Goal: Transaction & Acquisition: Book appointment/travel/reservation

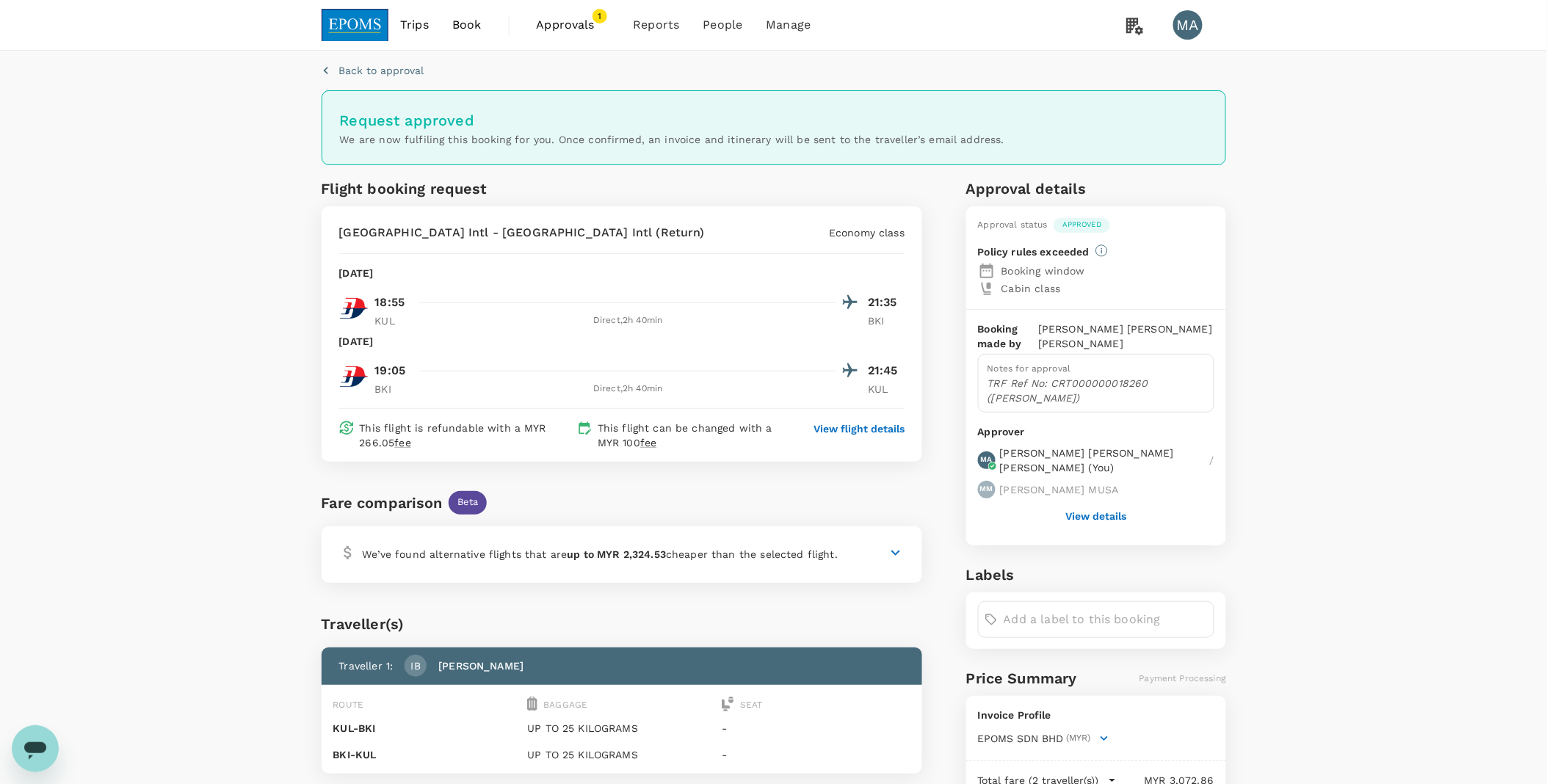
click at [468, 20] on span "Book" at bounding box center [466, 25] width 29 height 18
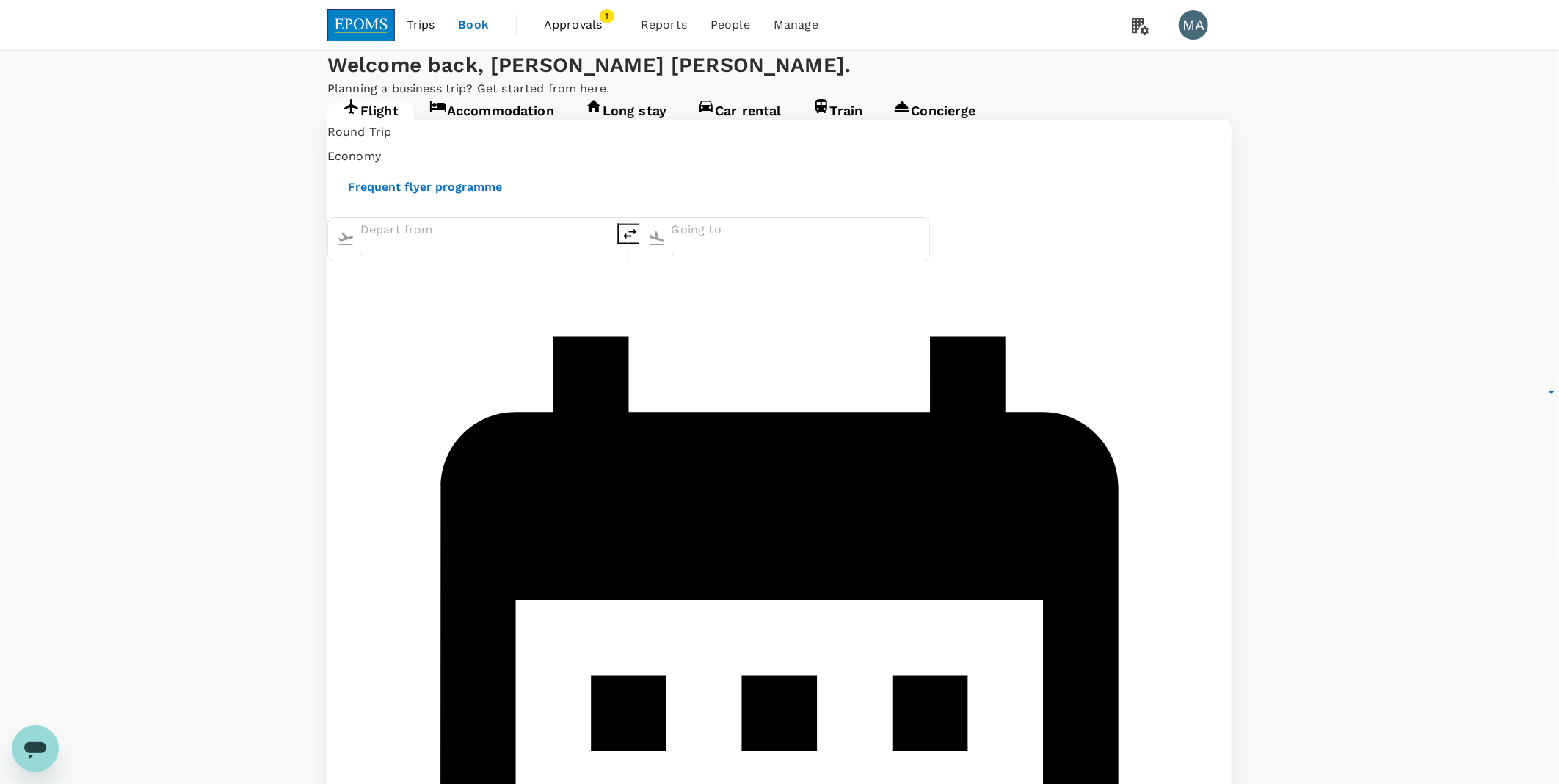
type input "Kuala Lumpur Intl ([GEOGRAPHIC_DATA])"
type input "Kota Kinabalu Intl (BKI)"
type input "Kuala Lumpur Intl ([GEOGRAPHIC_DATA])"
type input "Kota Kinabalu Intl (BKI)"
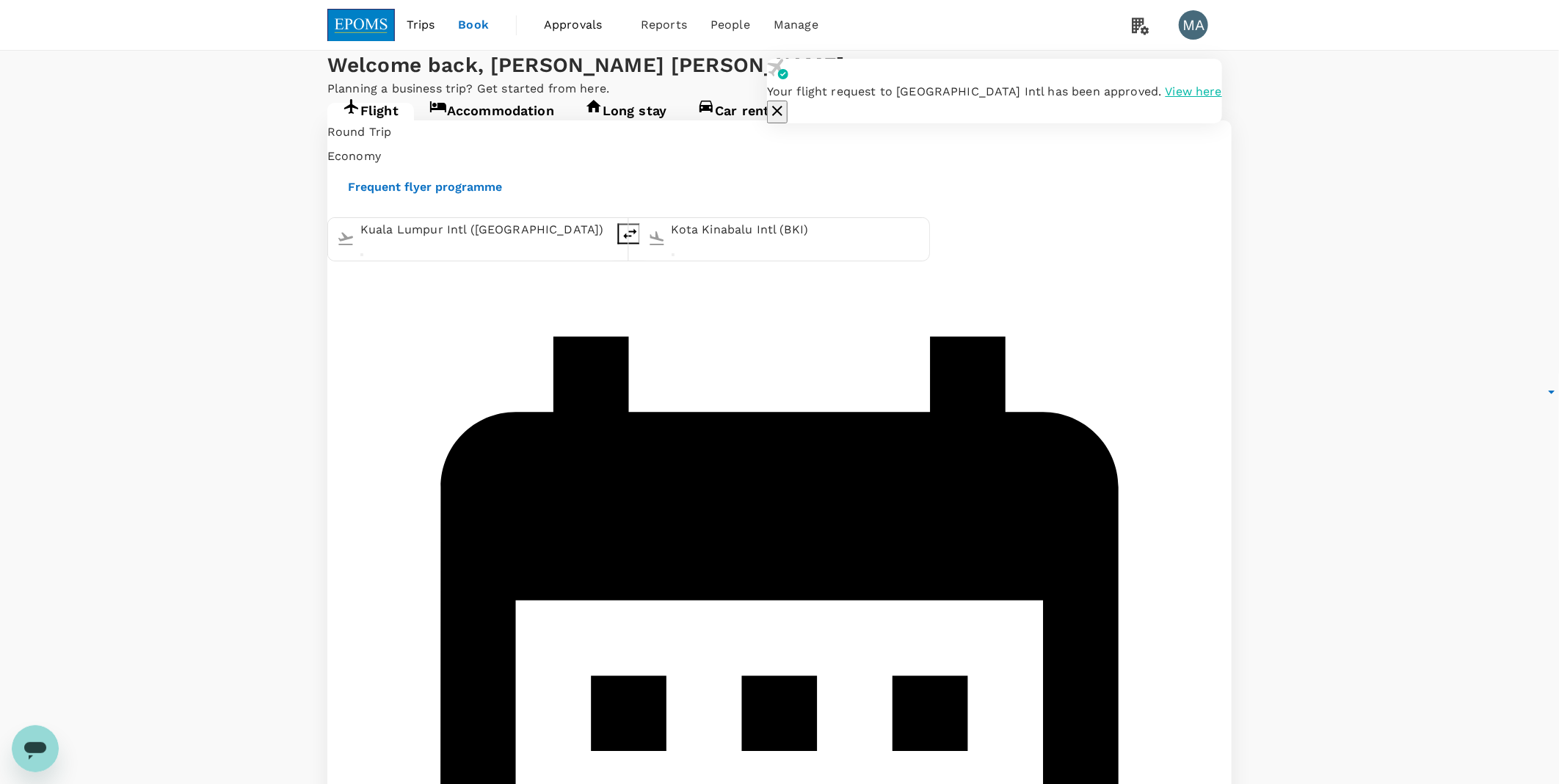
click at [636, 239] on icon "delete" at bounding box center [629, 233] width 13 height 10
type input "Kota Kinabalu Intl (BKI)"
type input "Kuala Lumpur Intl ([GEOGRAPHIC_DATA])"
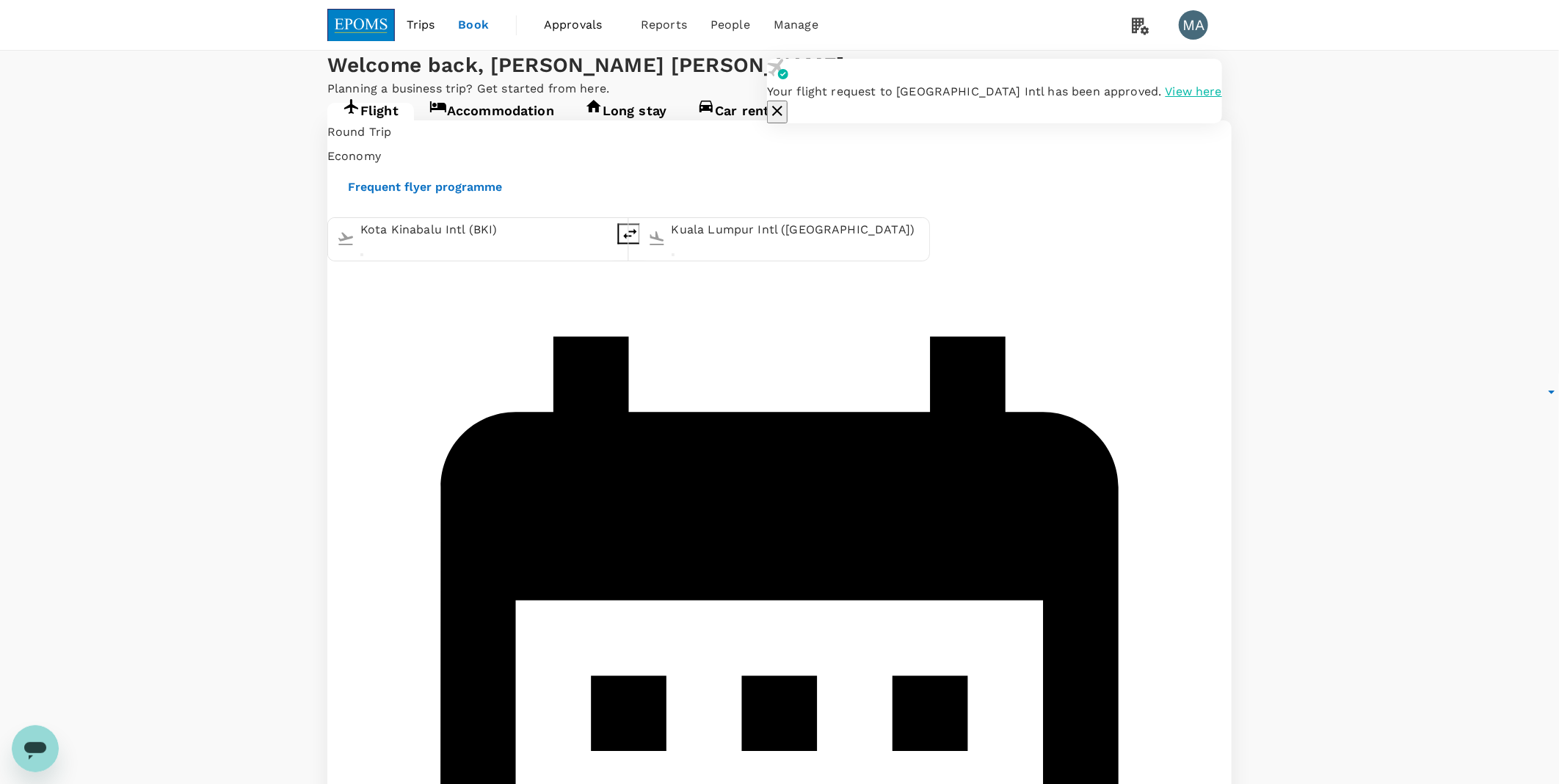
click at [730, 242] on input "Kuala Lumpur Intl ([GEOGRAPHIC_DATA])" at bounding box center [796, 230] width 249 height 24
click at [537, 242] on input "Kota Kinabalu Intl (BKI)" at bounding box center [485, 230] width 249 height 24
click at [519, 292] on li "Kuching Intl KCH" at bounding box center [459, 281] width 338 height 23
click at [639, 242] on icon "delete" at bounding box center [629, 233] width 18 height 18
type input "Kuala Lumpur Intl ([GEOGRAPHIC_DATA])"
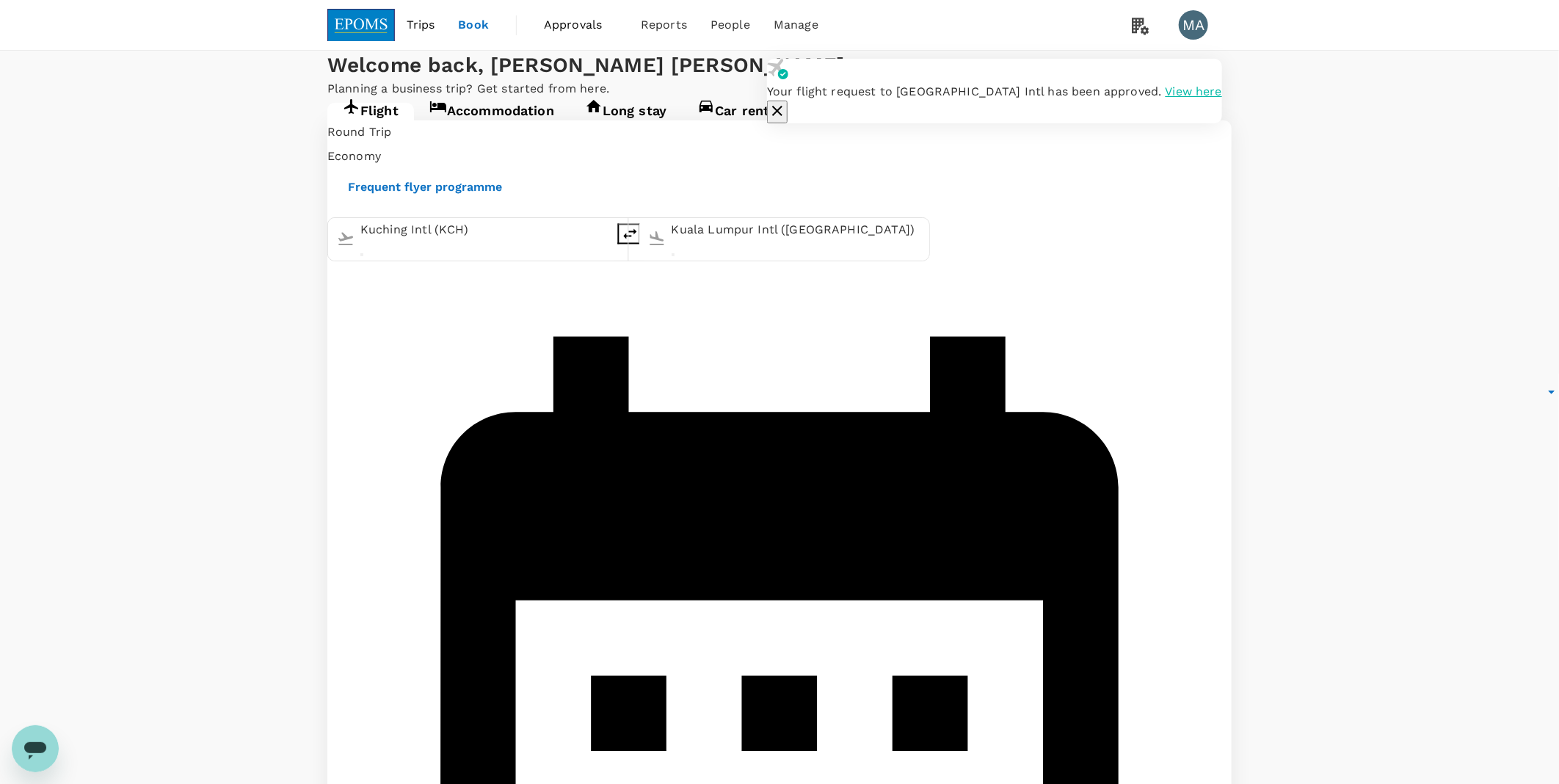
type input "Kuching Intl (KCH)"
click at [735, 242] on input "Kuching Intl (KCH)" at bounding box center [796, 230] width 249 height 24
click at [636, 239] on icon "delete" at bounding box center [629, 233] width 13 height 10
type input "Kuching Intl (KCH)"
type input "Kuala Lumpur Intl ([GEOGRAPHIC_DATA])"
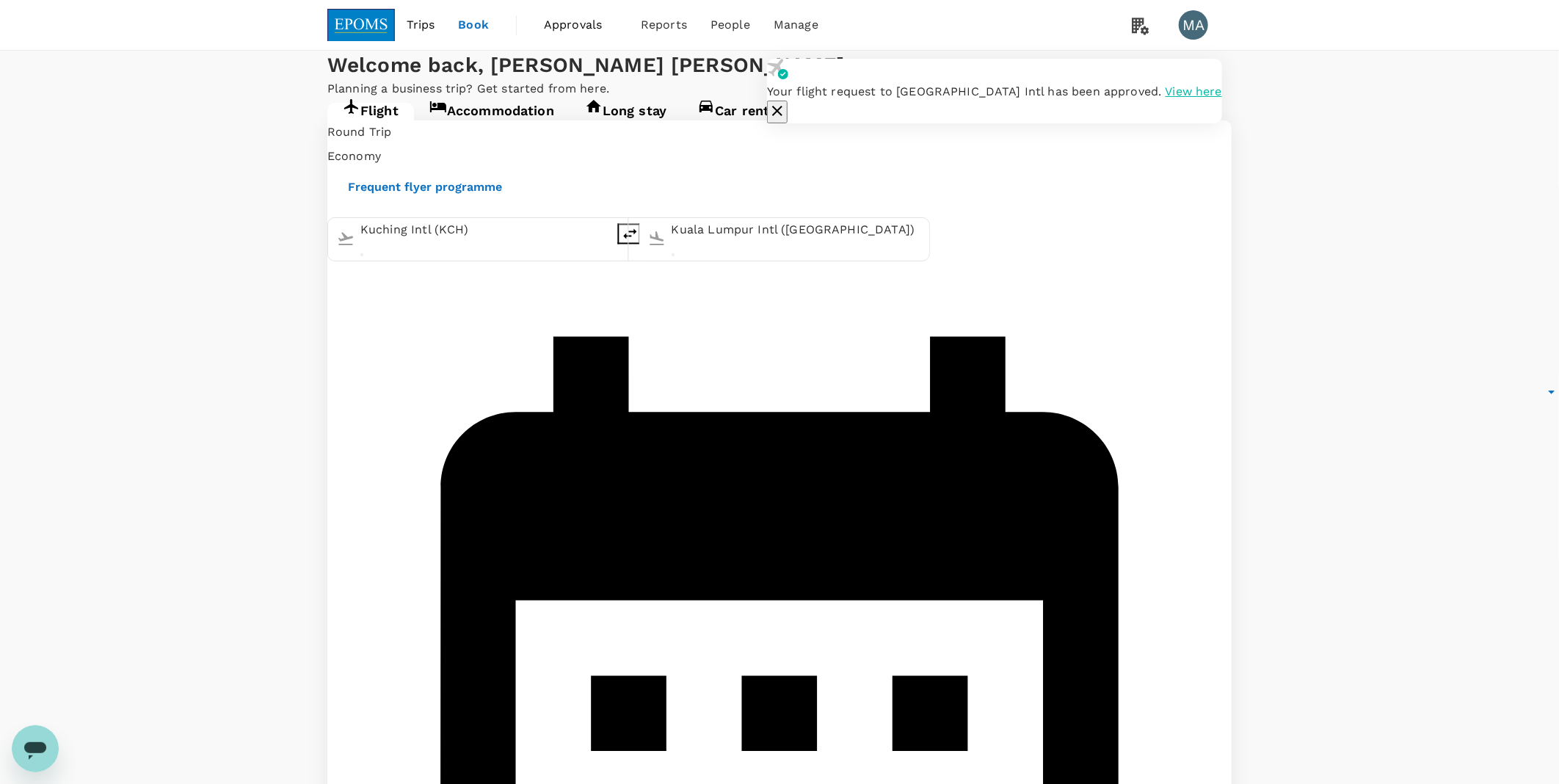
click at [724, 242] on input "Kuala Lumpur Intl ([GEOGRAPHIC_DATA])" at bounding box center [796, 230] width 249 height 24
click at [636, 239] on icon "delete" at bounding box center [629, 233] width 13 height 10
type input "Kuala Lumpur Intl ([GEOGRAPHIC_DATA])"
type input "Kuching Intl (KCH)"
click at [514, 242] on input "Kuala Lumpur Intl ([GEOGRAPHIC_DATA])" at bounding box center [485, 230] width 249 height 24
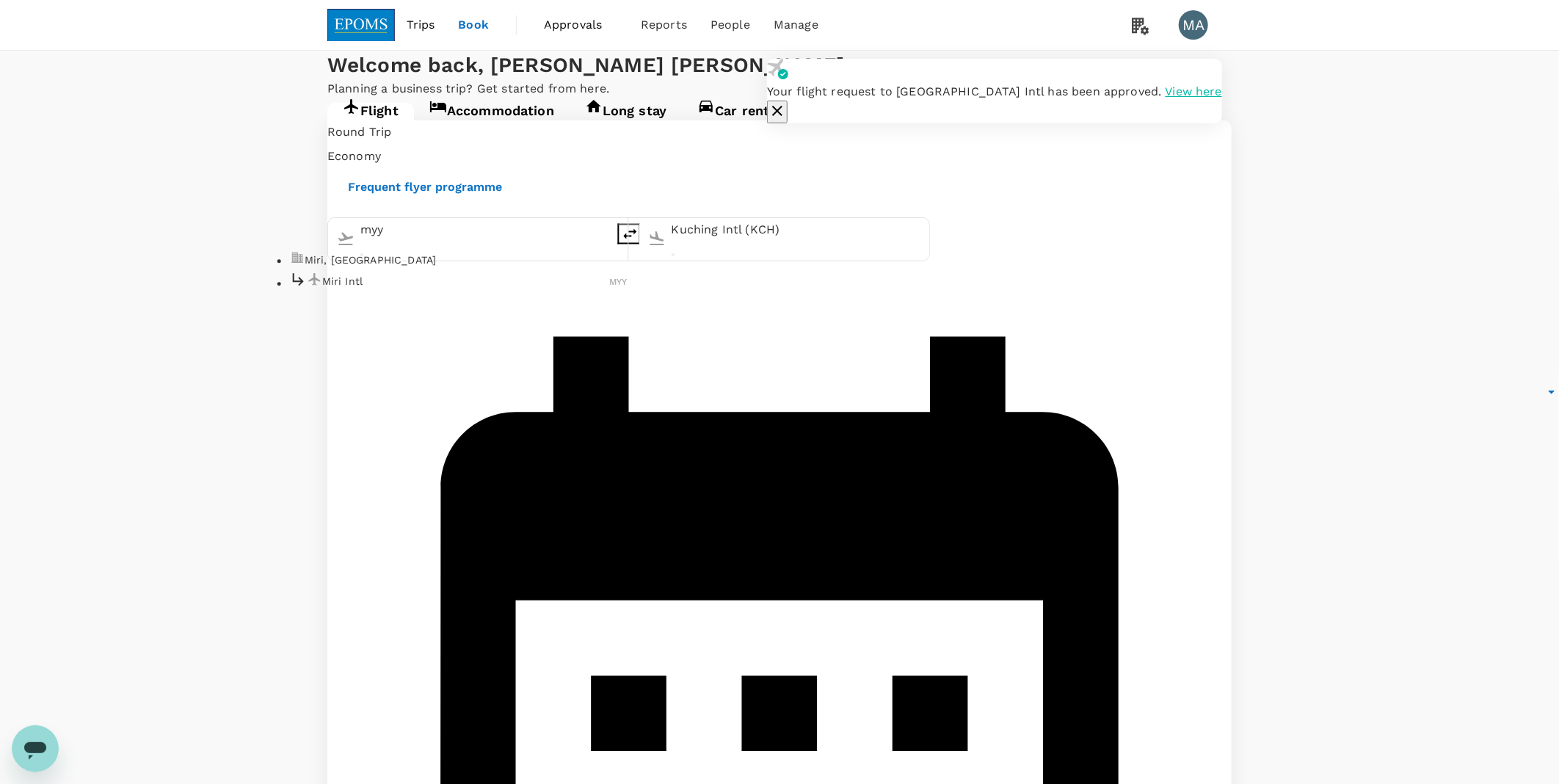
click at [504, 290] on p "Miri Intl" at bounding box center [466, 282] width 288 height 15
type input "Miri Intl (MYY)"
type input "oneway"
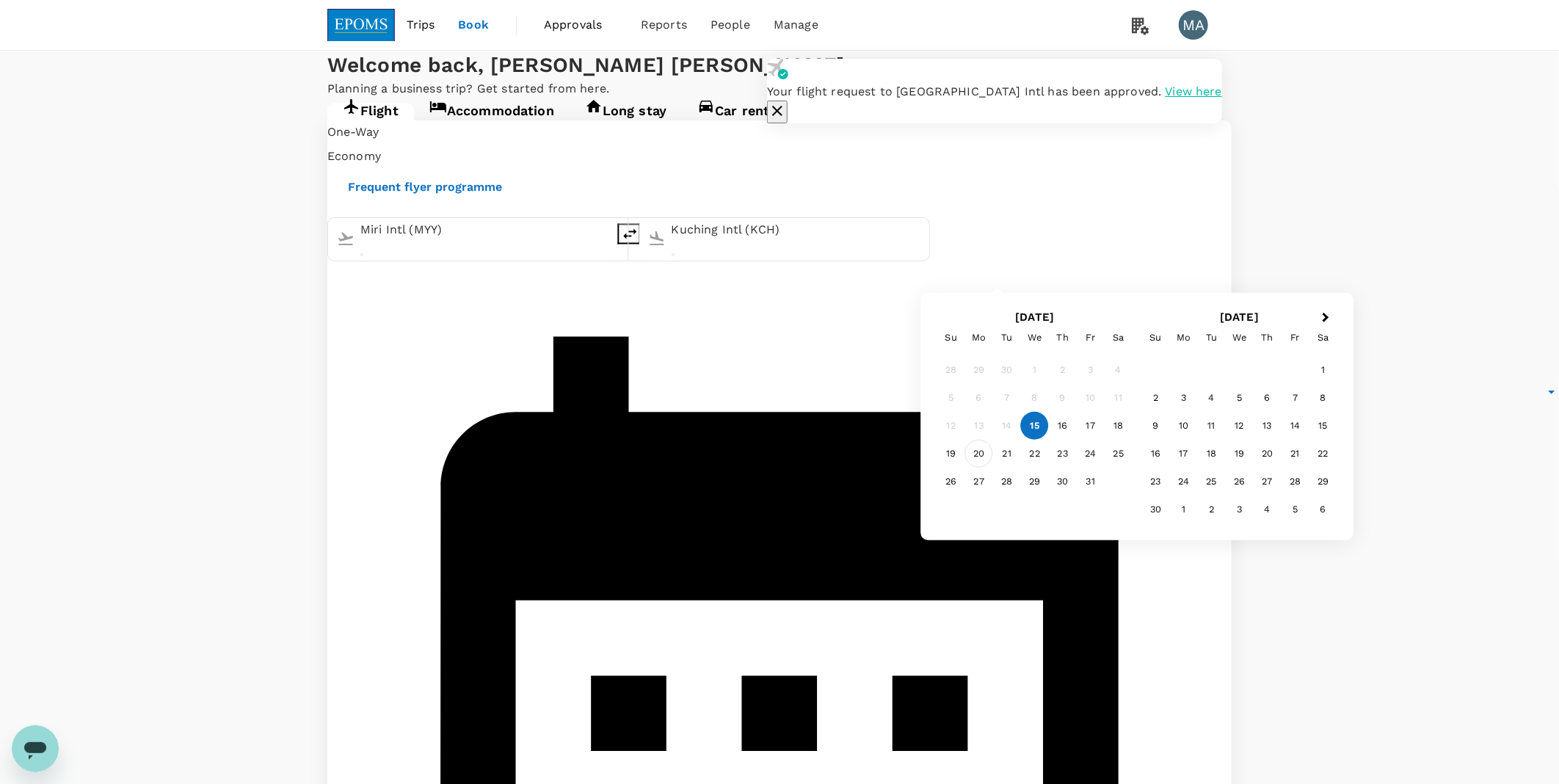
click at [977, 464] on div "20" at bounding box center [980, 454] width 28 height 28
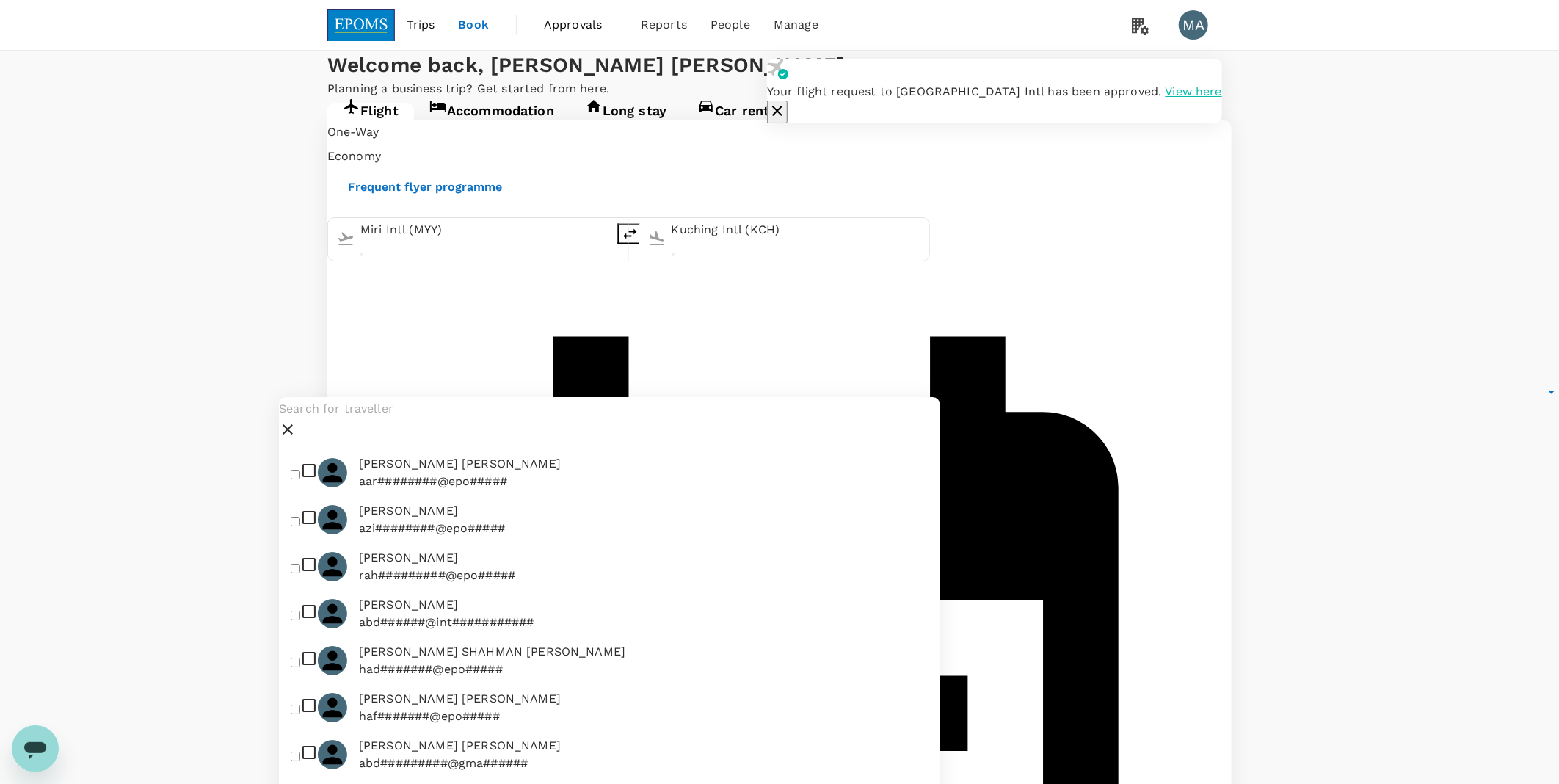
click at [394, 421] on input "text" at bounding box center [610, 409] width 662 height 24
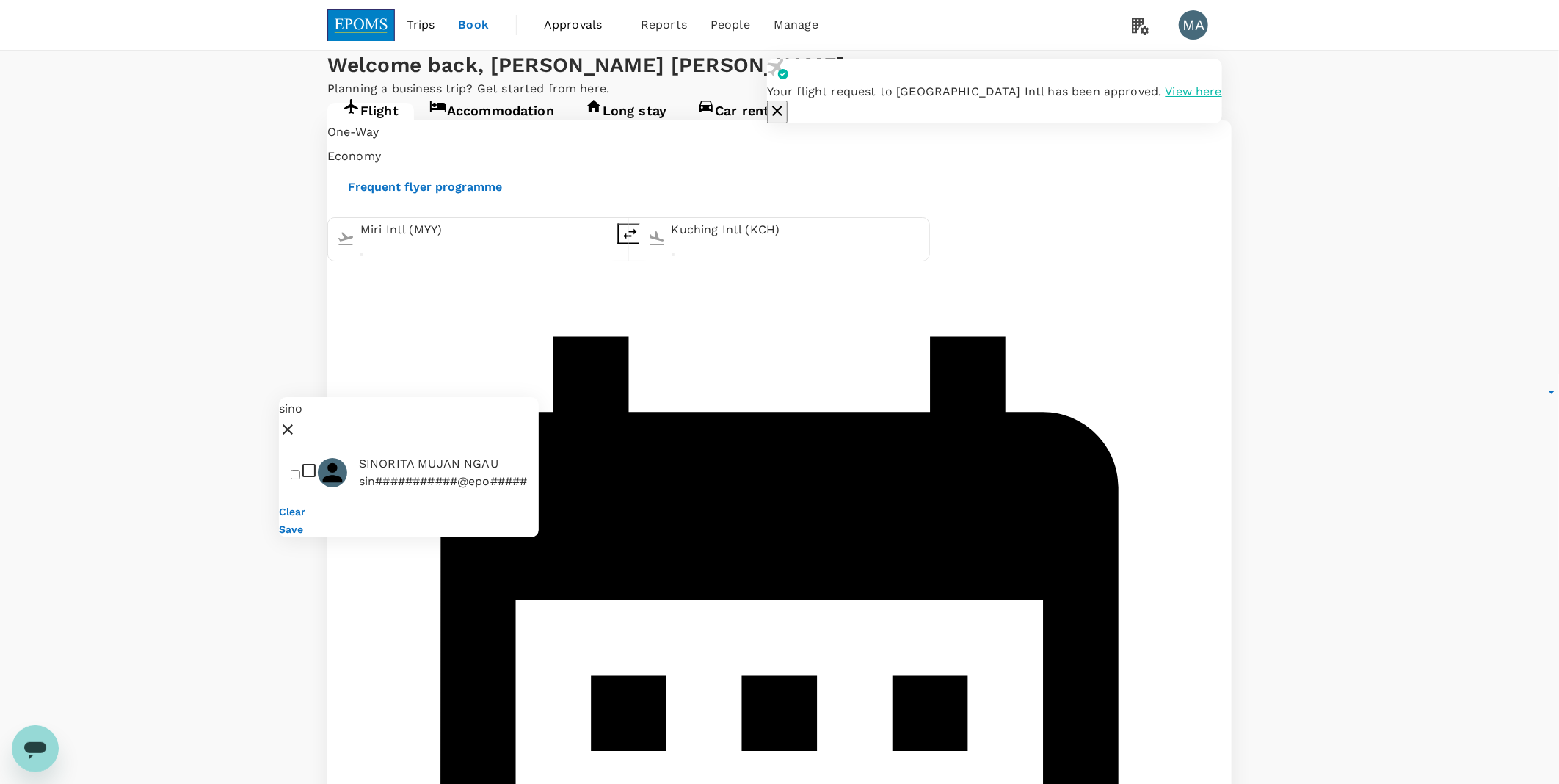
type input "sino"
click at [392, 491] on li "SINORITA MUJAN NGAU sin###########@epo#####" at bounding box center [409, 473] width 260 height 47
checkbox input "true"
click at [303, 491] on button "Save" at bounding box center [292, 529] width 25 height 11
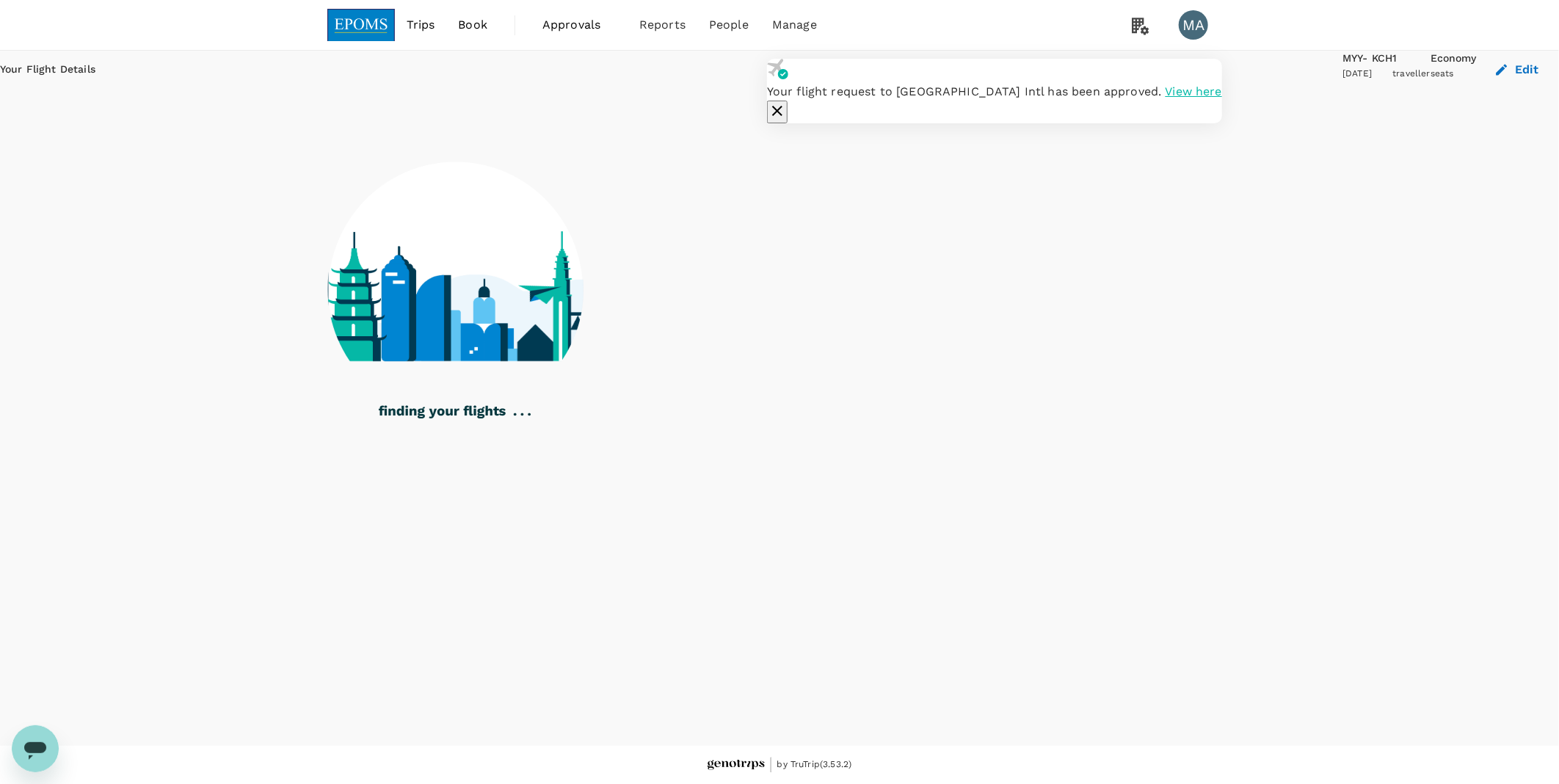
click at [782, 106] on icon "button" at bounding box center [777, 110] width 10 height 10
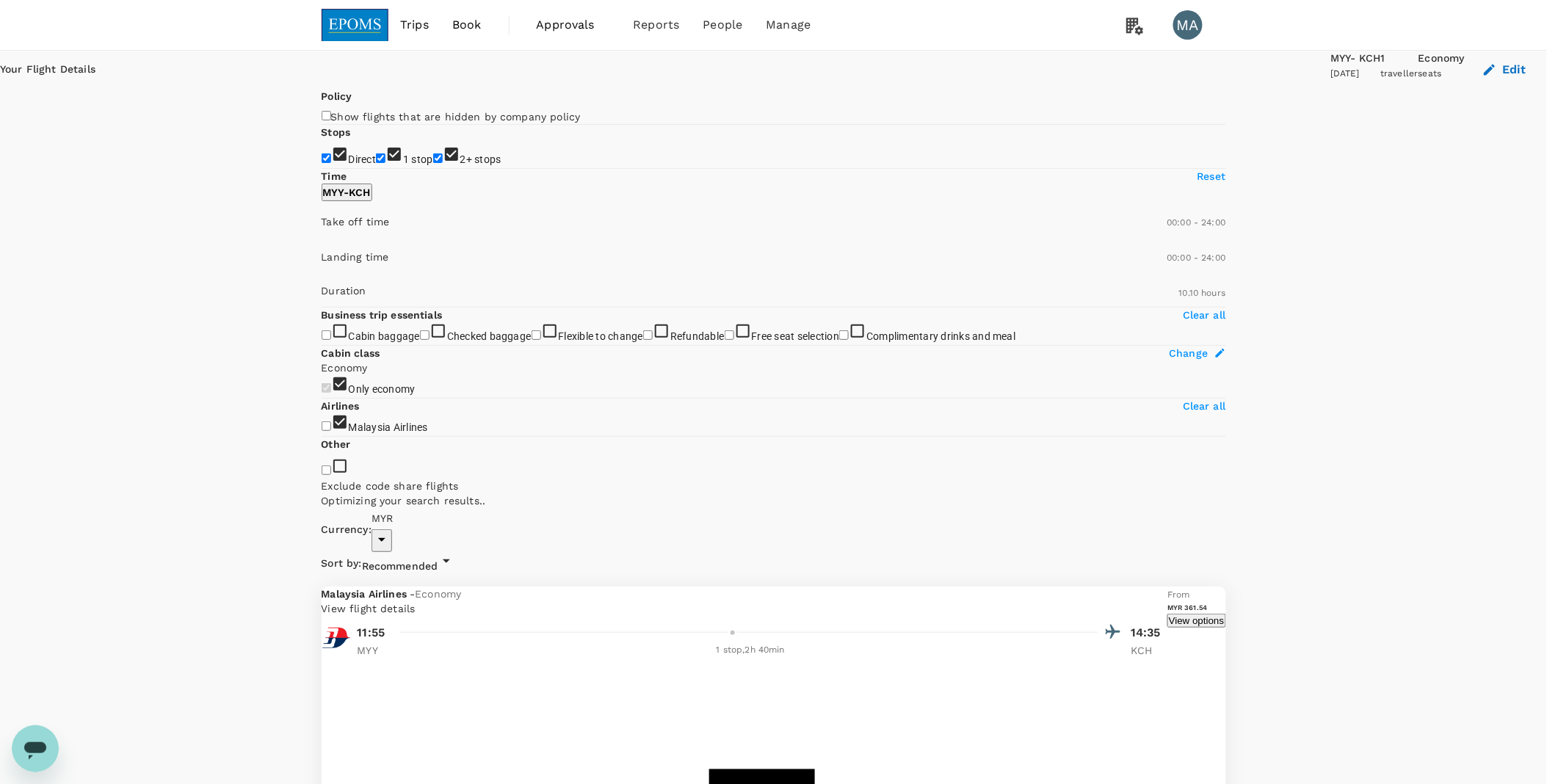
type input "1485"
checkbox input "false"
drag, startPoint x: 328, startPoint y: 267, endPoint x: 311, endPoint y: 288, distance: 27.0
click at [376, 163] on input "1 stop" at bounding box center [380, 158] width 9 height 9
checkbox input "false"
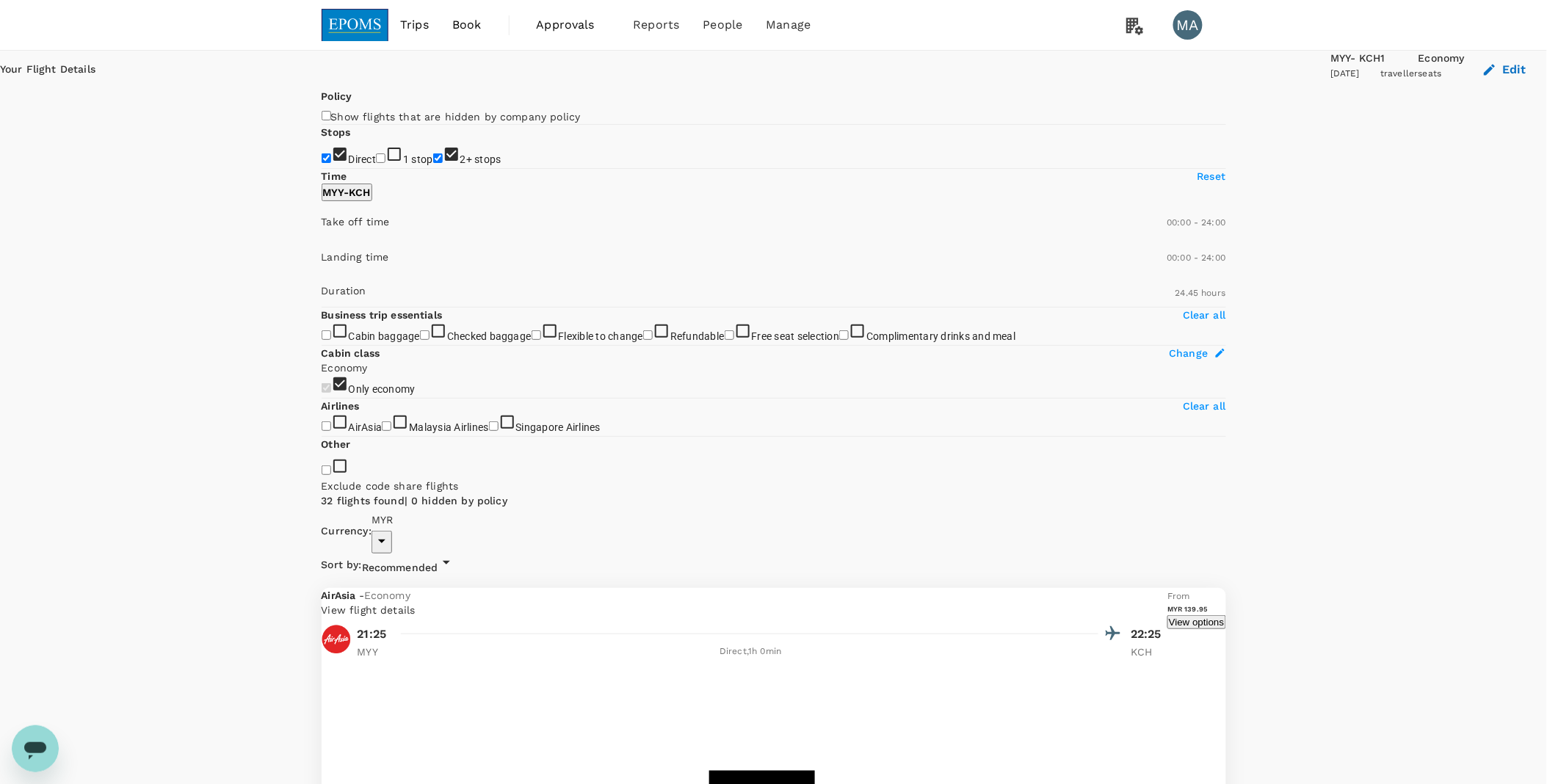
click at [433, 163] on input "2+ stops" at bounding box center [438, 158] width 9 height 9
checkbox input "false"
type input "1020"
drag, startPoint x: 336, startPoint y: 442, endPoint x: 481, endPoint y: 442, distance: 145.0
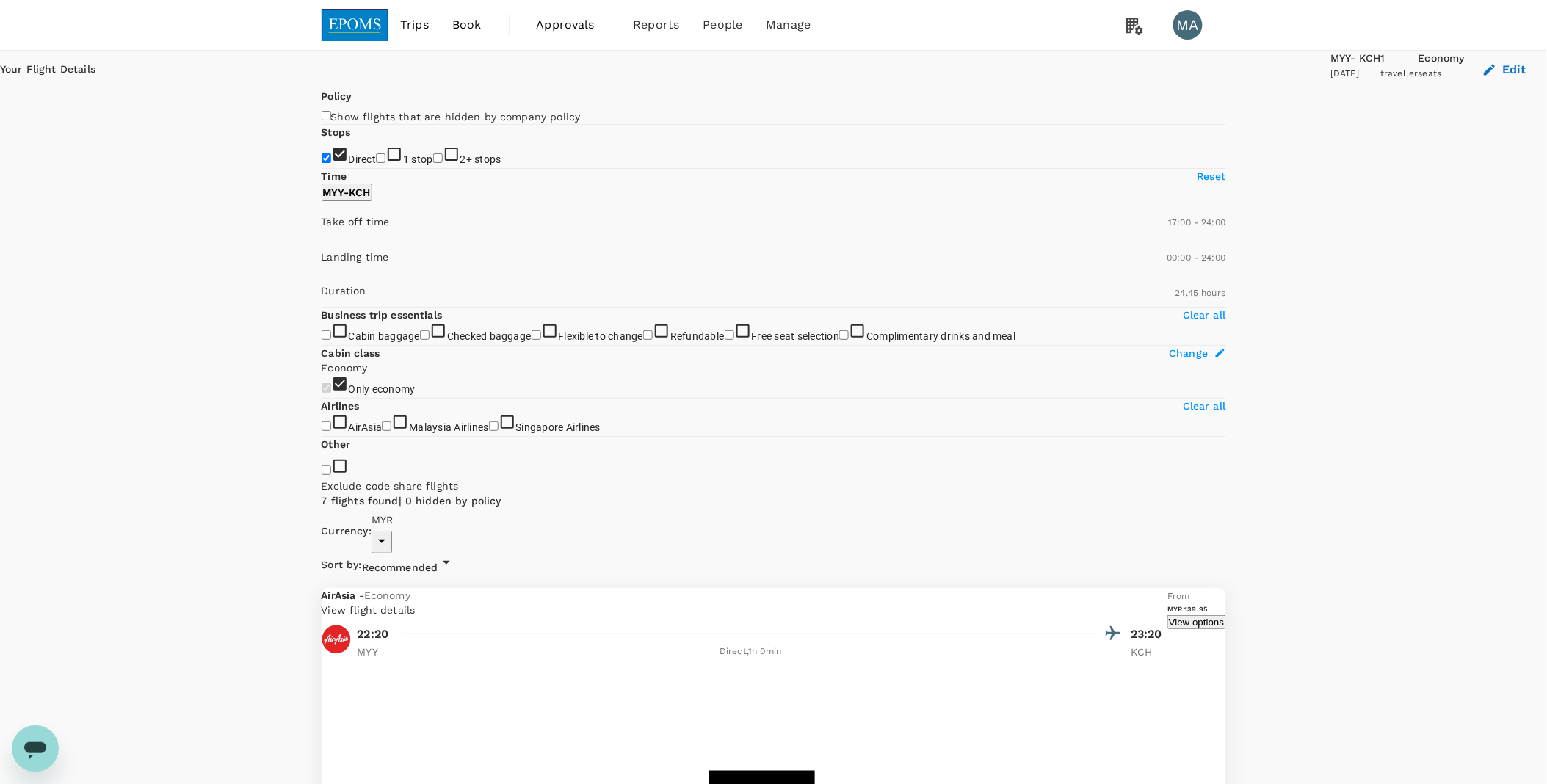
click at [322, 242] on span at bounding box center [322, 242] width 0 height 0
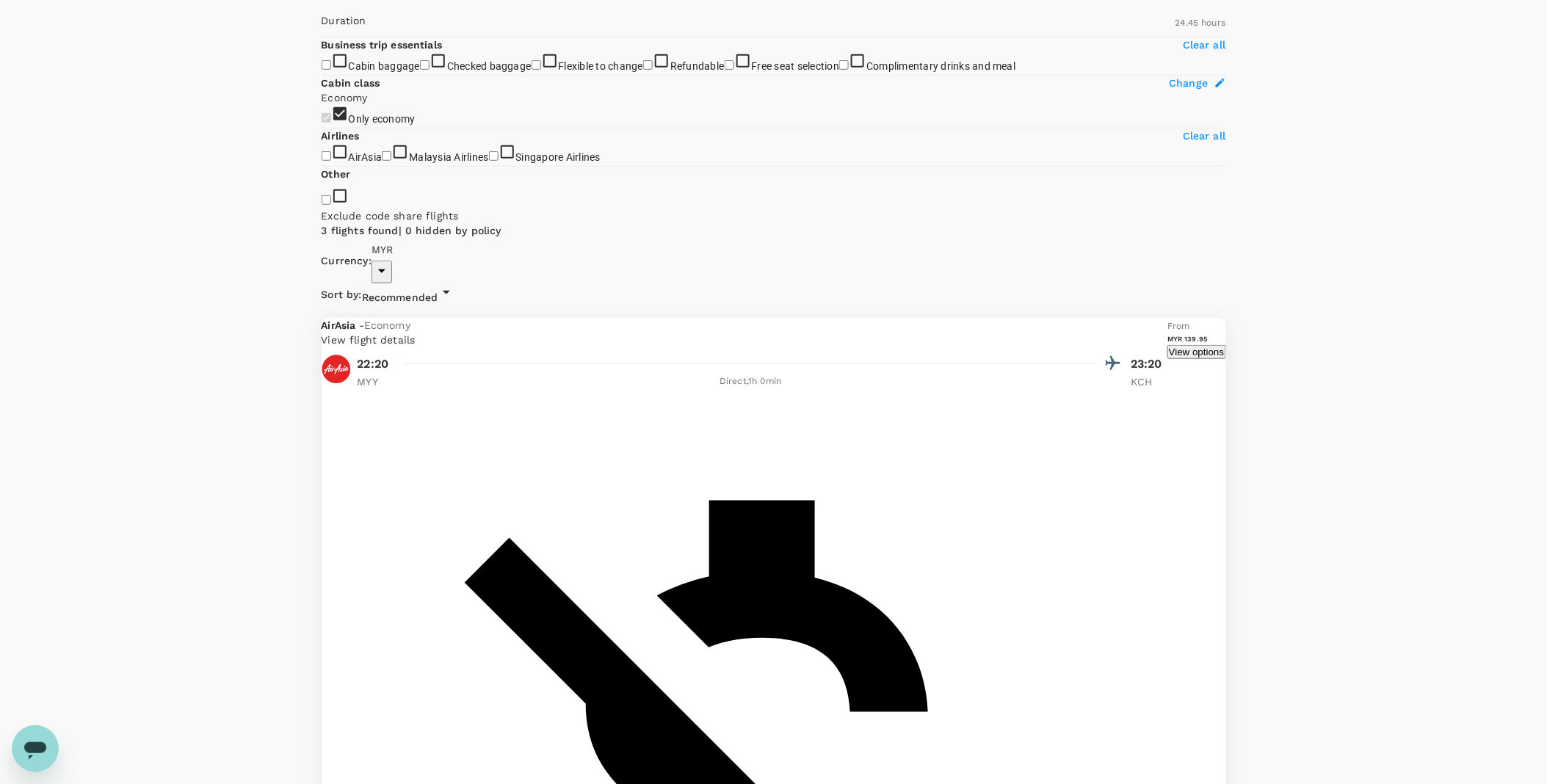
scroll to position [277, 0]
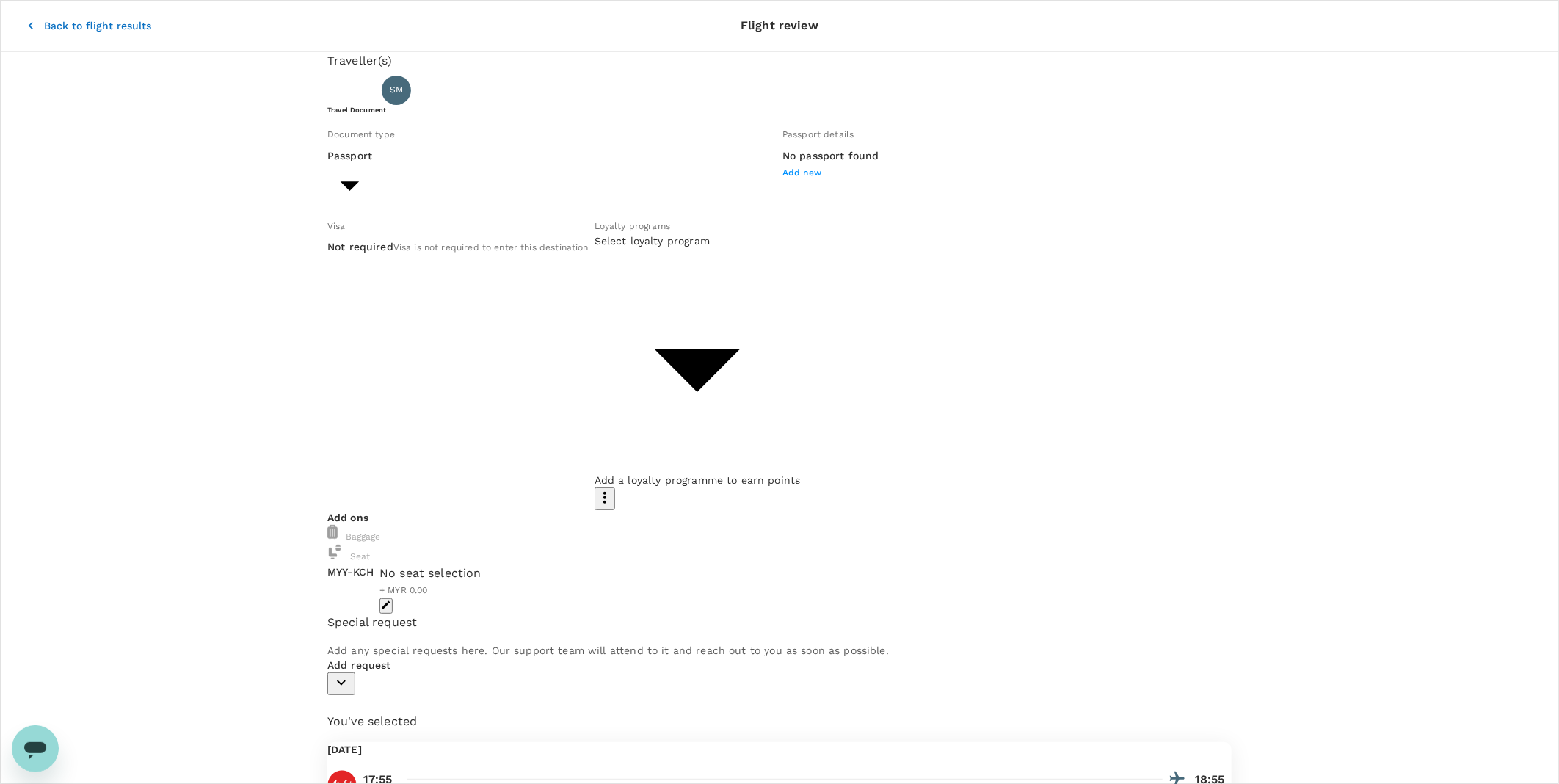
click at [517, 203] on body "Back to flight results Flight review Traveller(s) Traveller 1 : SM SINORITA MUJ…" at bounding box center [780, 589] width 1559 height 1178
type input "Id card"
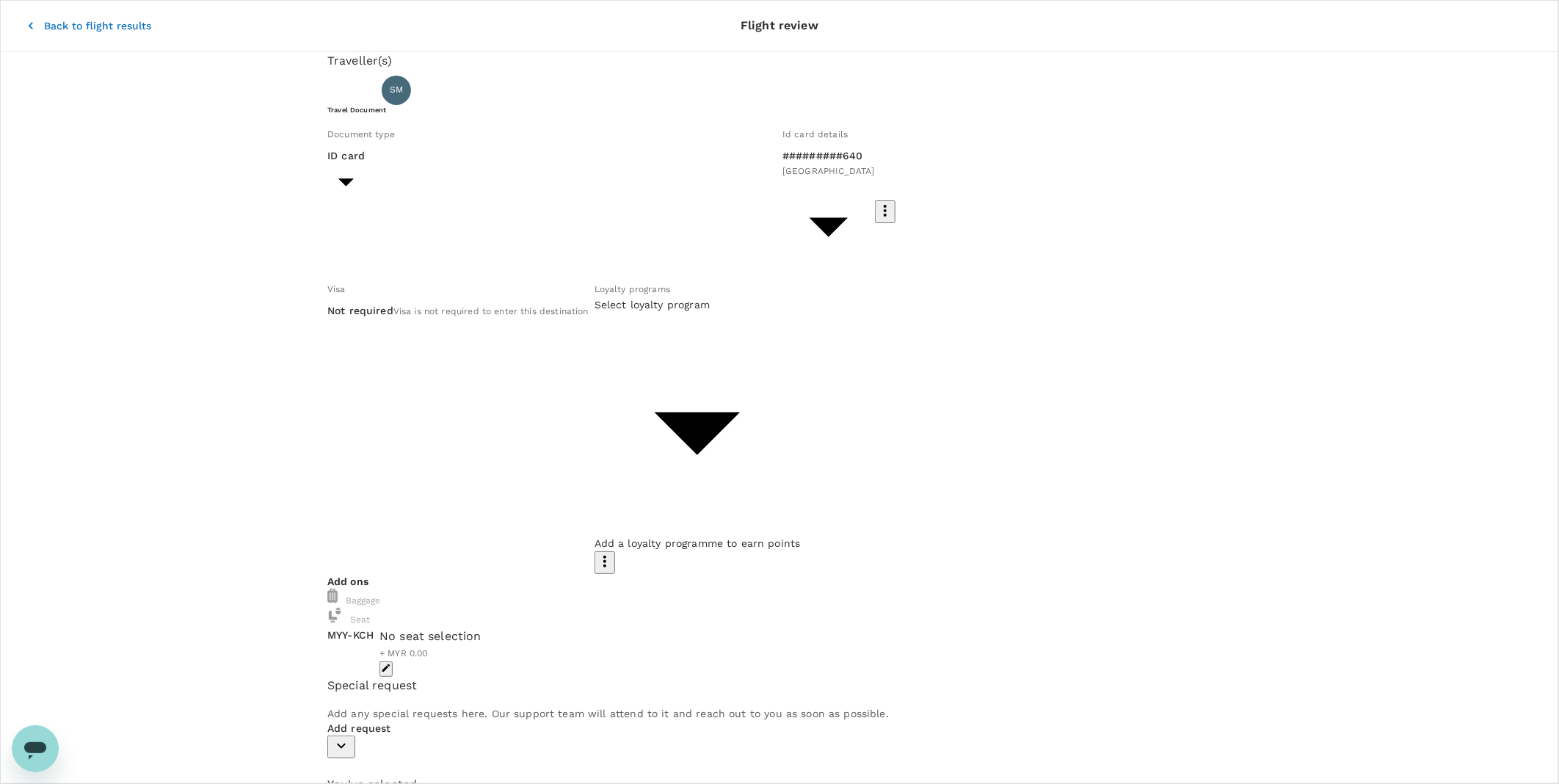
click at [708, 290] on body "Back to flight results Flight review Traveller(s) Traveller 1 : SM SINORITA MUJ…" at bounding box center [780, 613] width 1559 height 1227
type input "f9334b02-b01b-4d16-adb6-68dbdd3a160f"
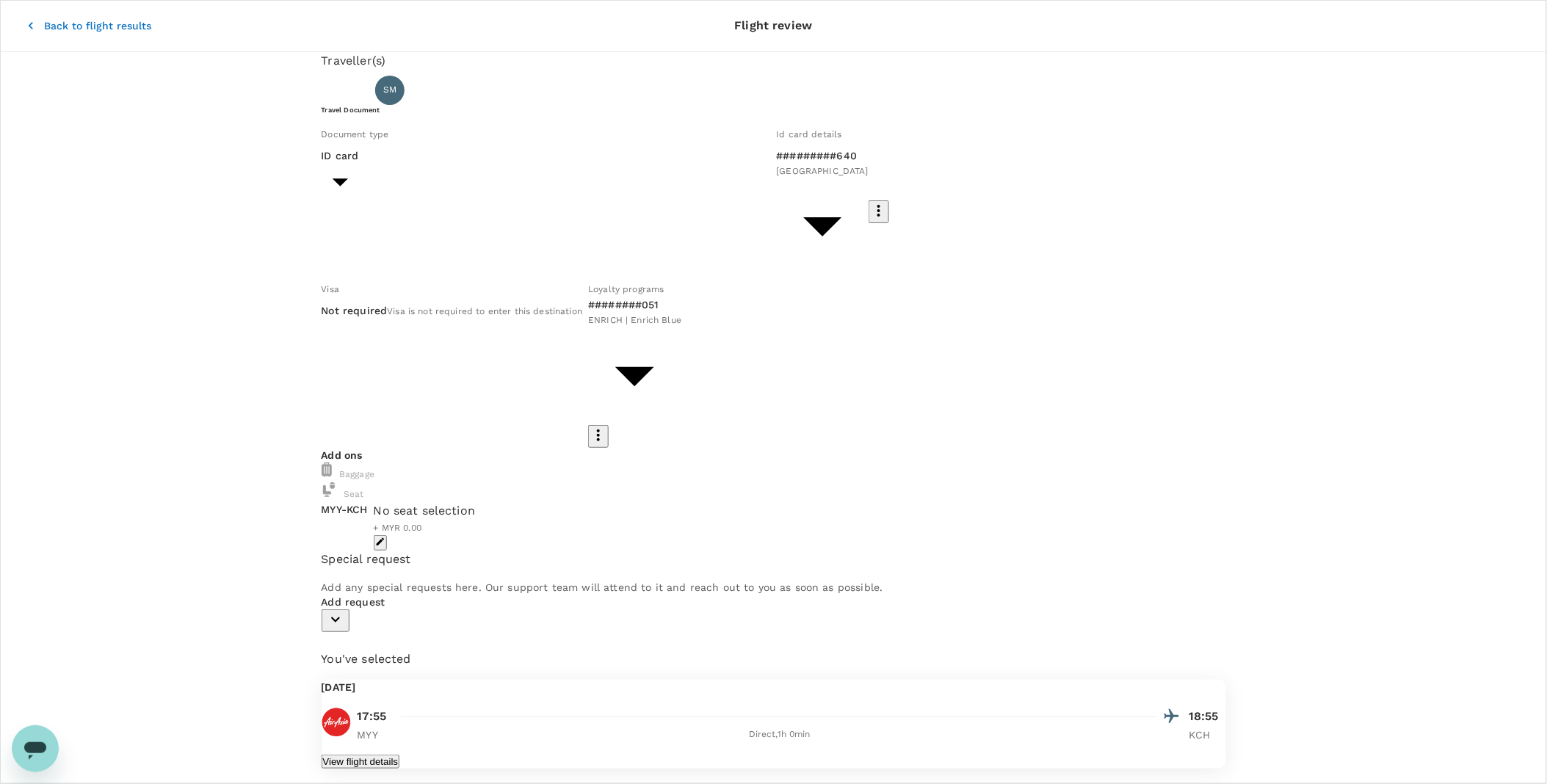
click at [345, 491] on icon "button" at bounding box center [335, 619] width 18 height 18
click at [331, 491] on input "checkbox" at bounding box center [327, 671] width 9 height 9
checkbox input "true"
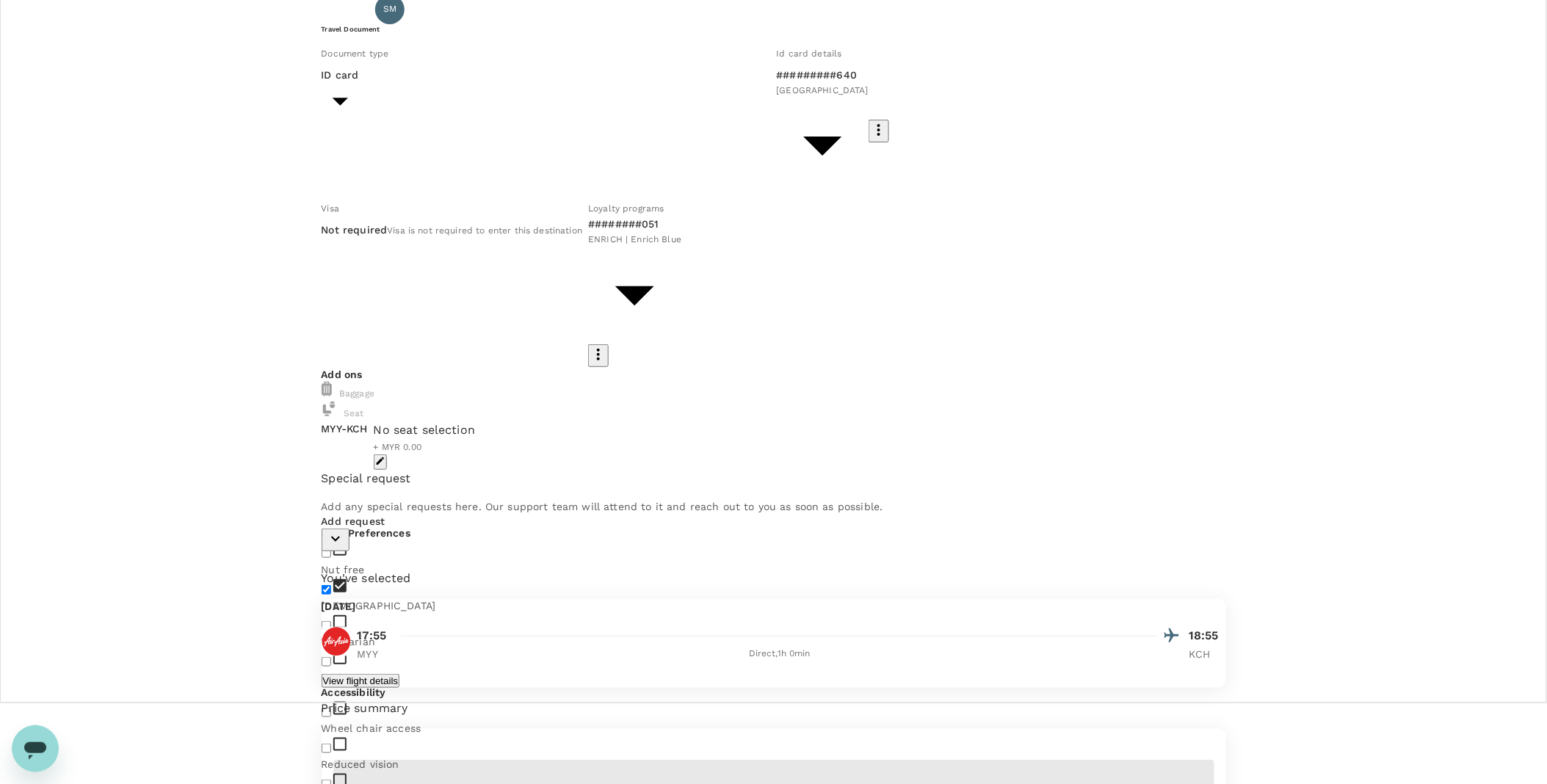
scroll to position [38, 0]
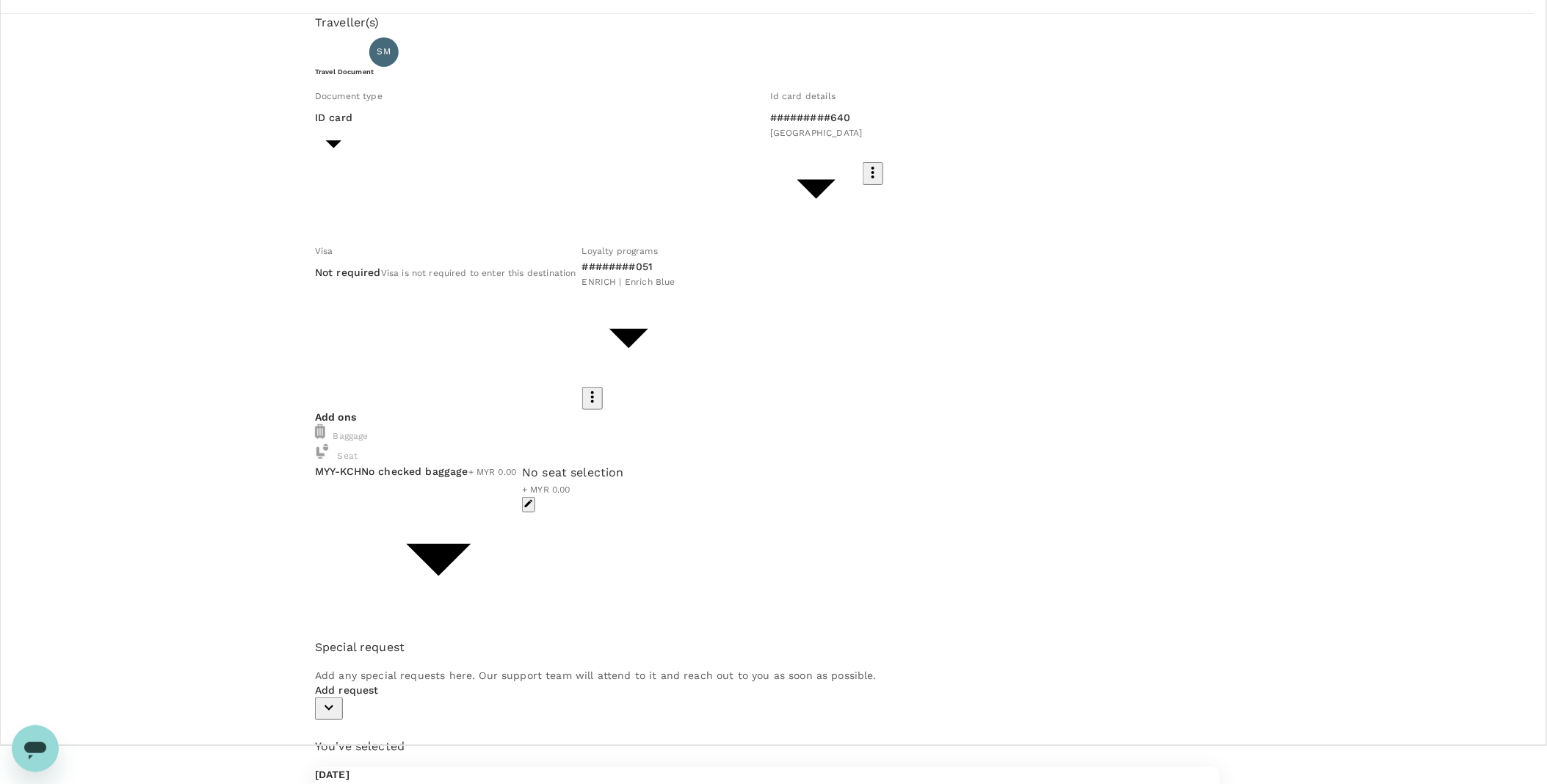
click at [647, 349] on body "Back to flight results Flight review Traveller(s) Traveller 1 : SM SINORITA MUJ…" at bounding box center [773, 624] width 1547 height 1324
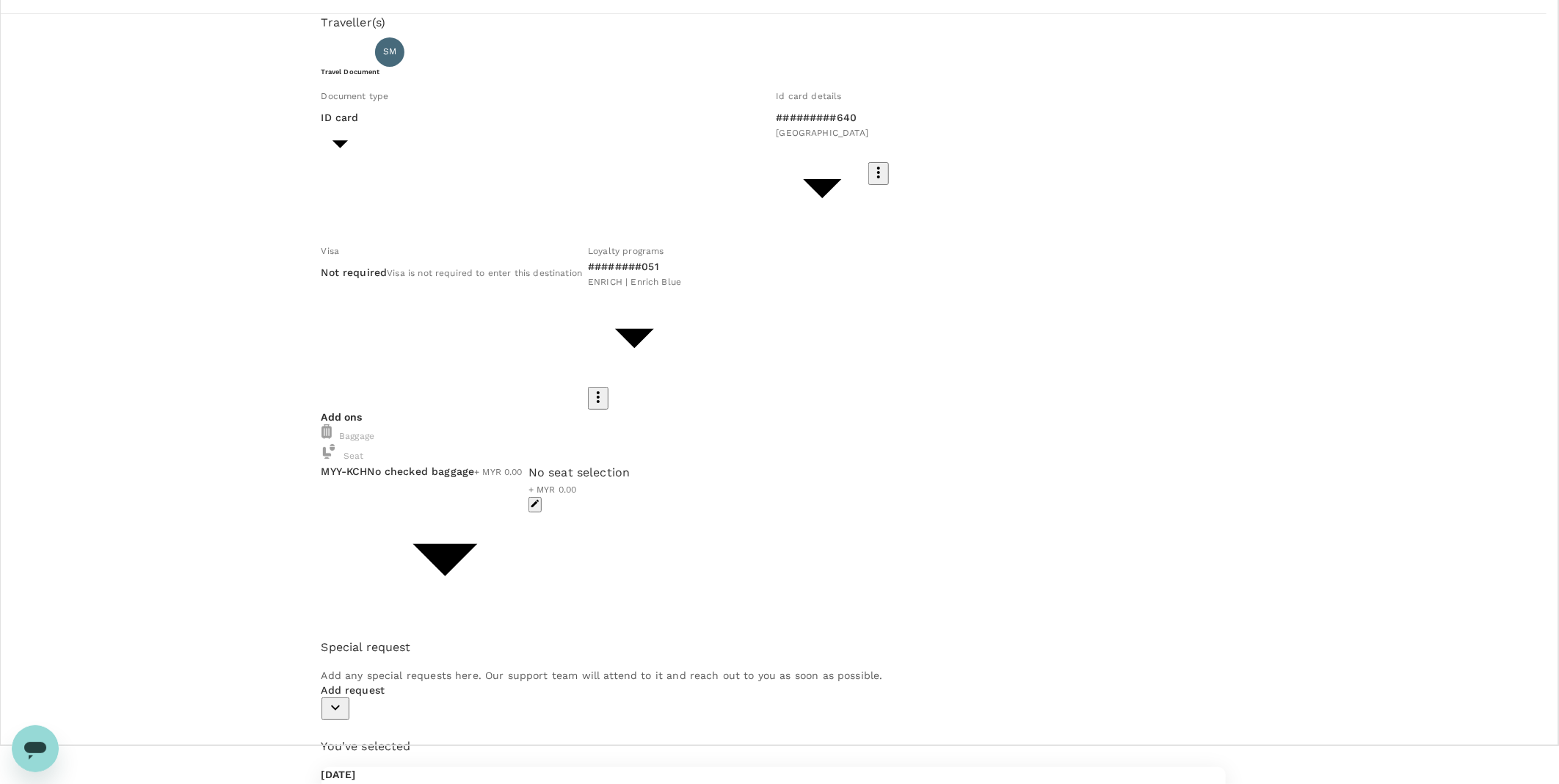
type input "2 - 89.97"
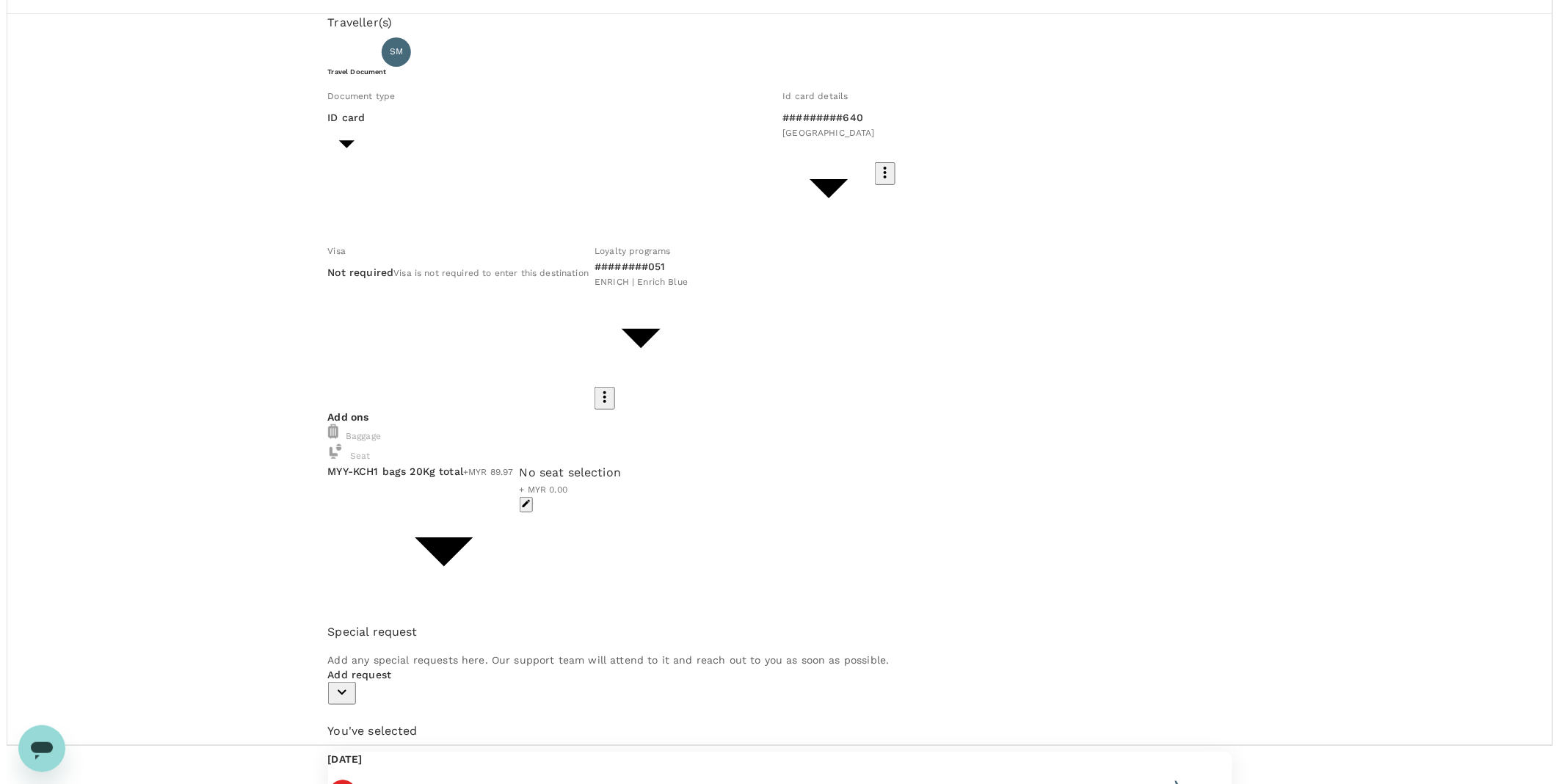
scroll to position [0, 0]
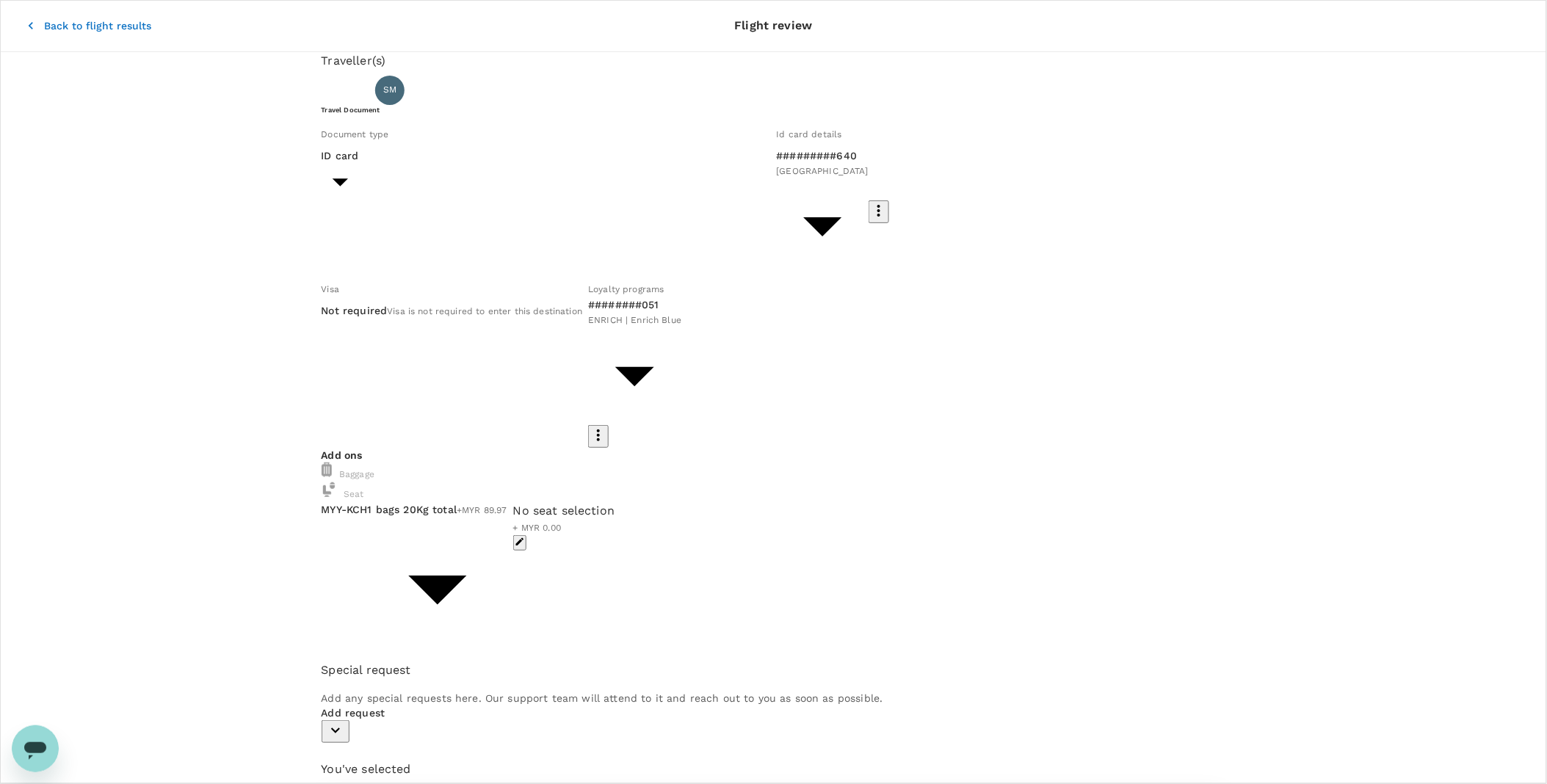
click at [1024, 268] on div "Traveller(s) Traveller 1 : SM SINORITA MUJAN NGAU Travel Document Document type…" at bounding box center [773, 562] width 1547 height 1022
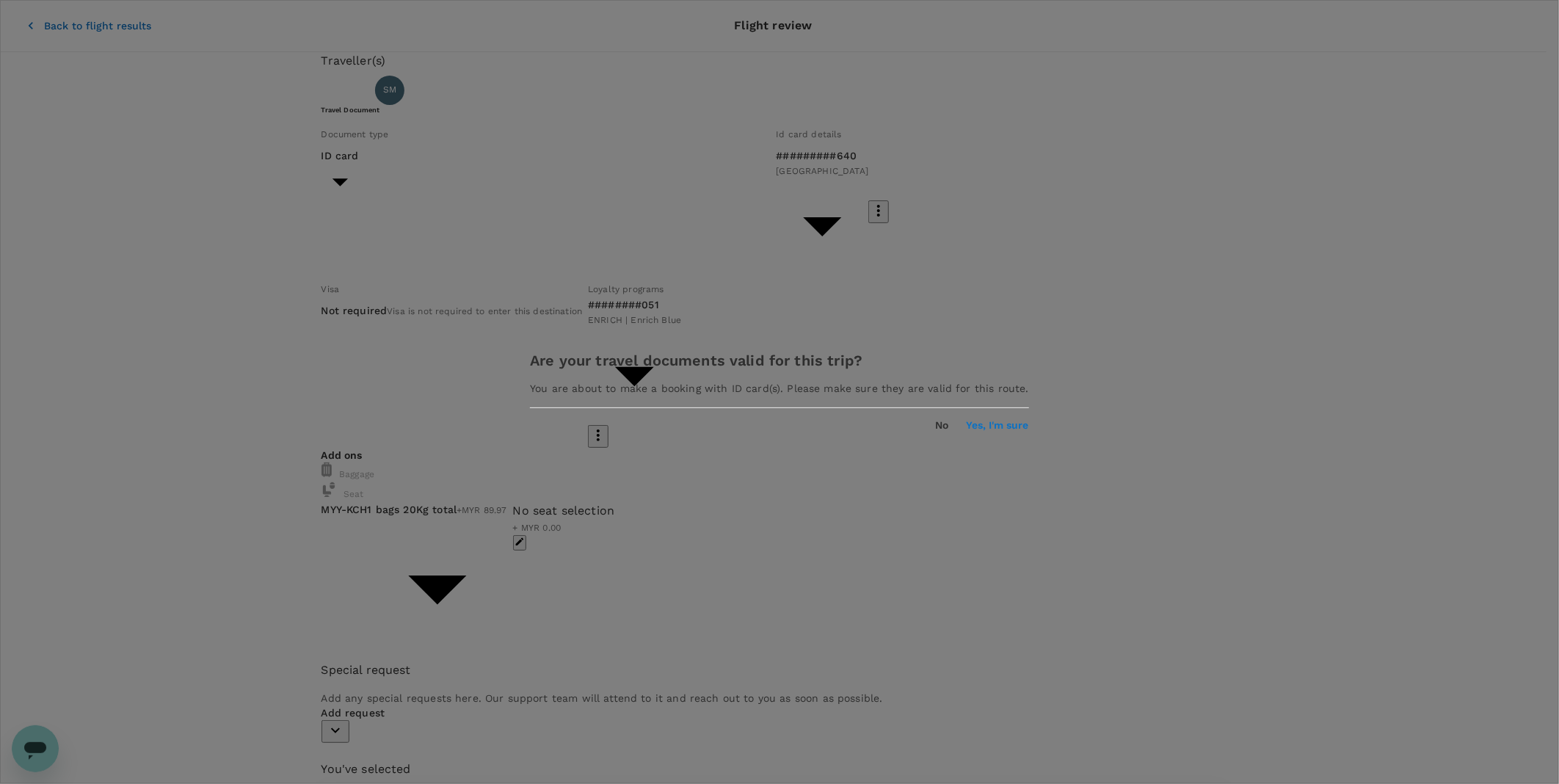
click at [947, 444] on div "Are your travel documents valid for this trip? You are about to make a booking …" at bounding box center [780, 392] width 534 height 114
click at [967, 431] on button "Yes, I'm sure" at bounding box center [998, 425] width 62 height 11
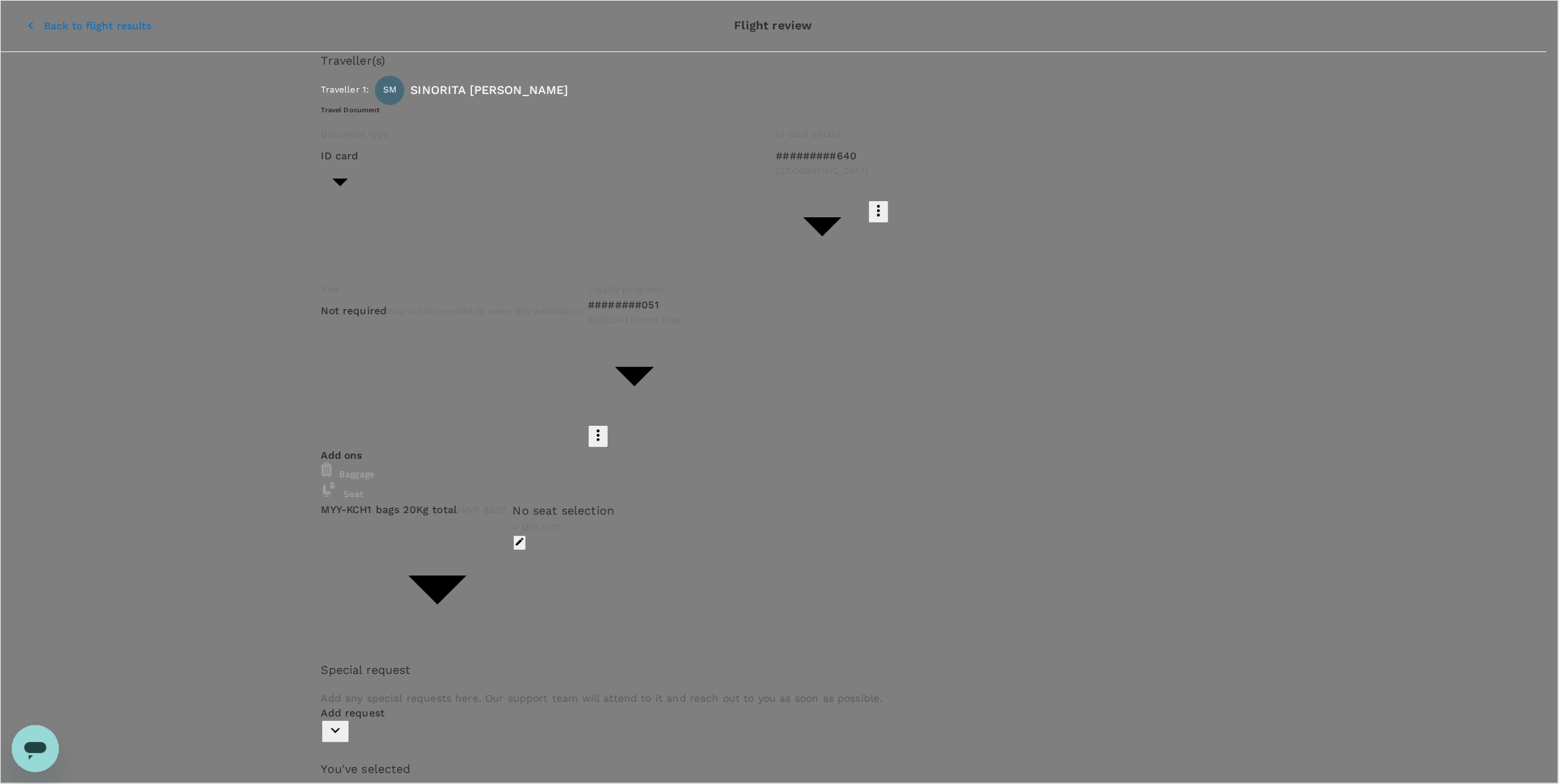
type input "9ea61a02-274a-4f65-9d5b-ca51ac7b2cfc"
type textarea "T"
type textarea "R"
paste textarea "CRT000000018142"
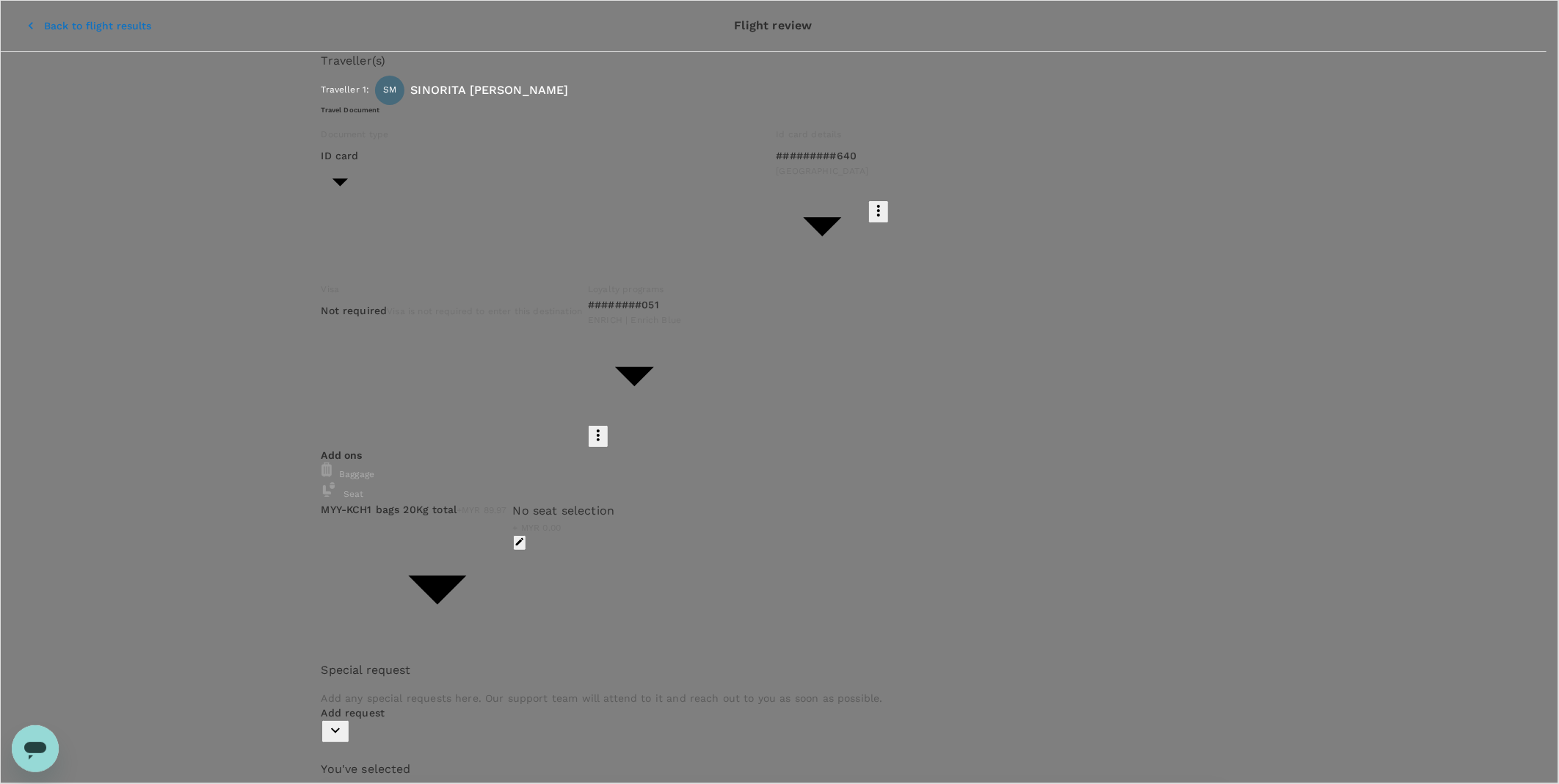
type textarea "TRF Ref No: CRT000000018142"
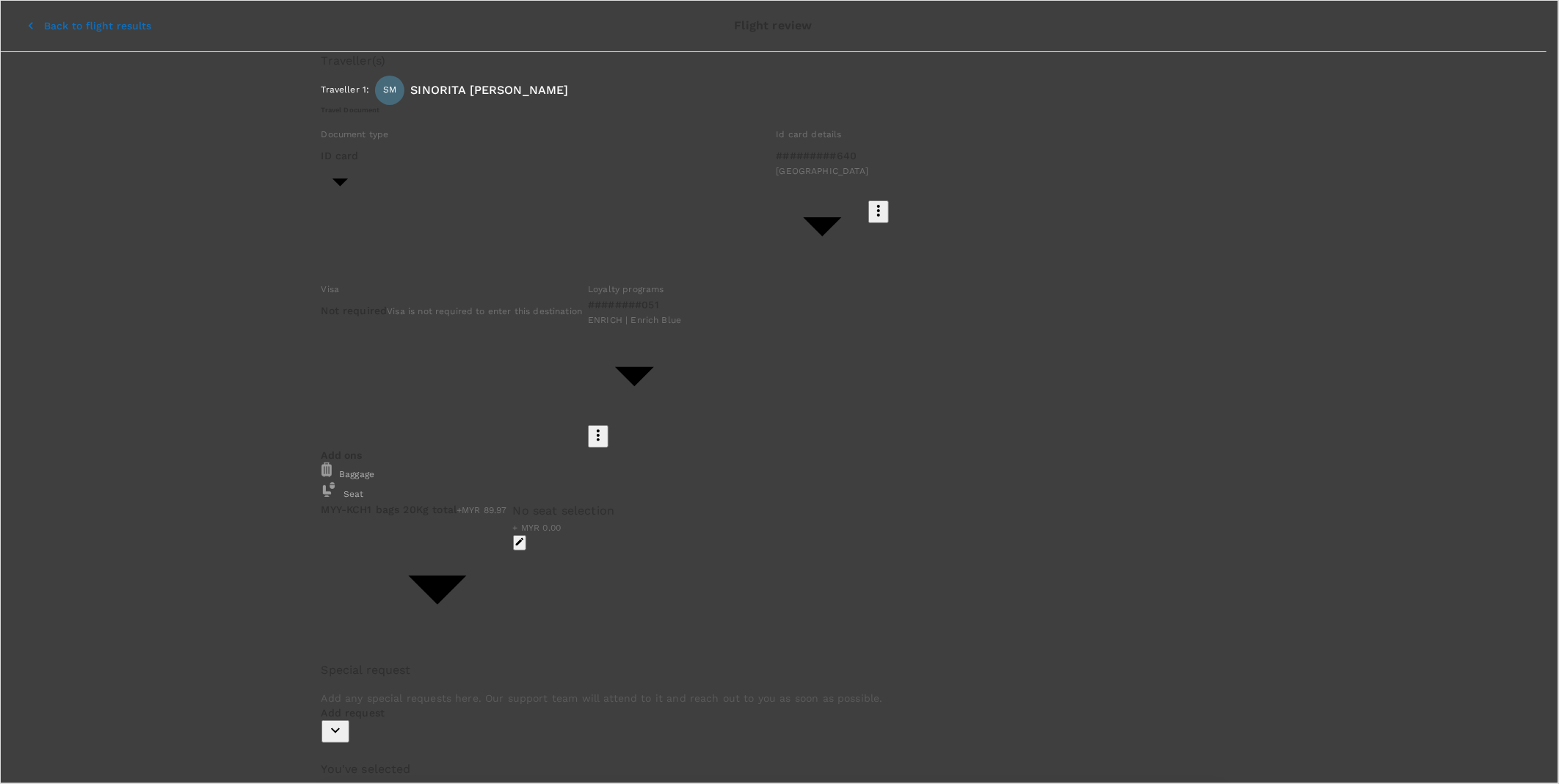
type input "syah"
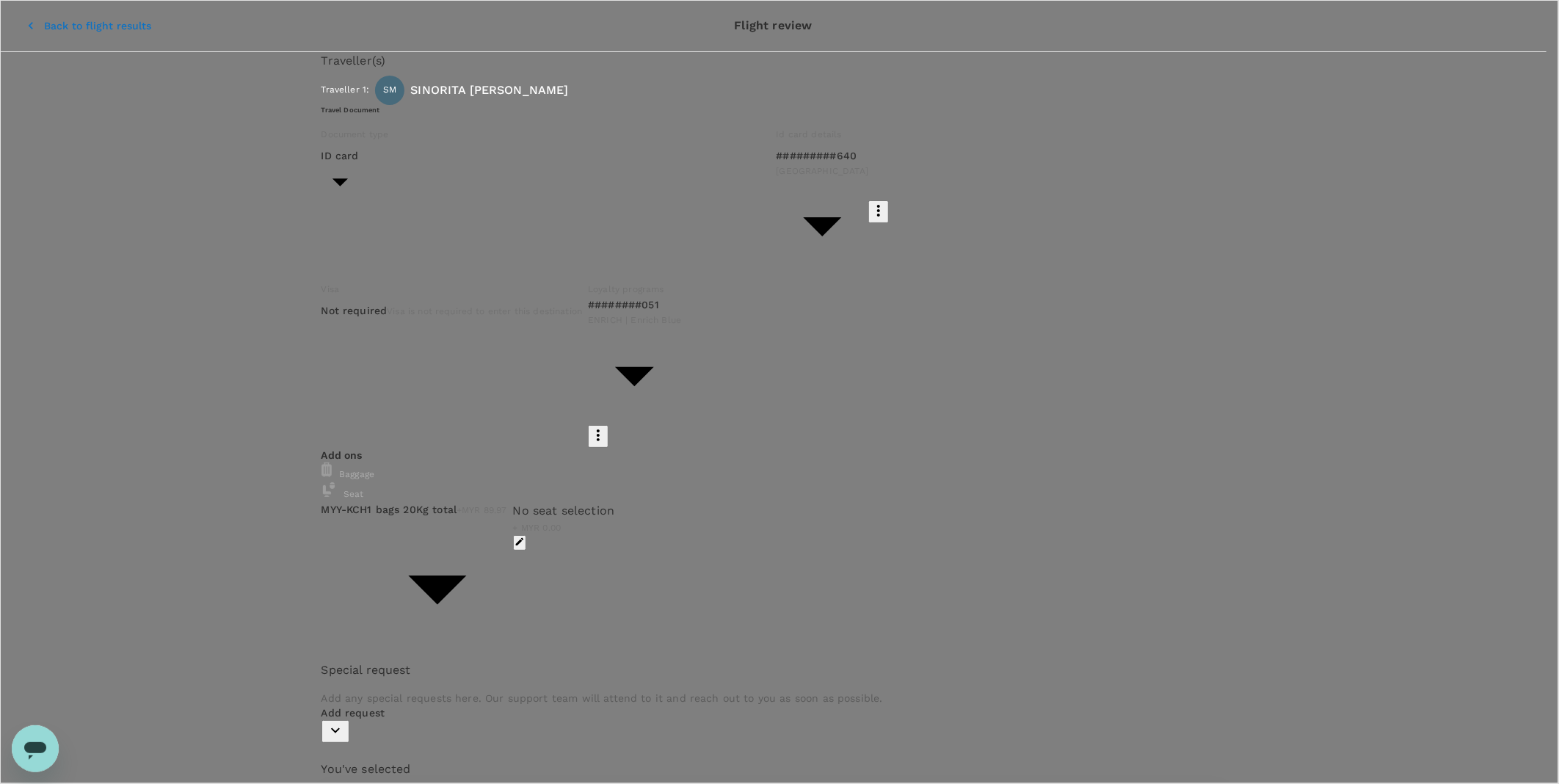
scroll to position [74, 0]
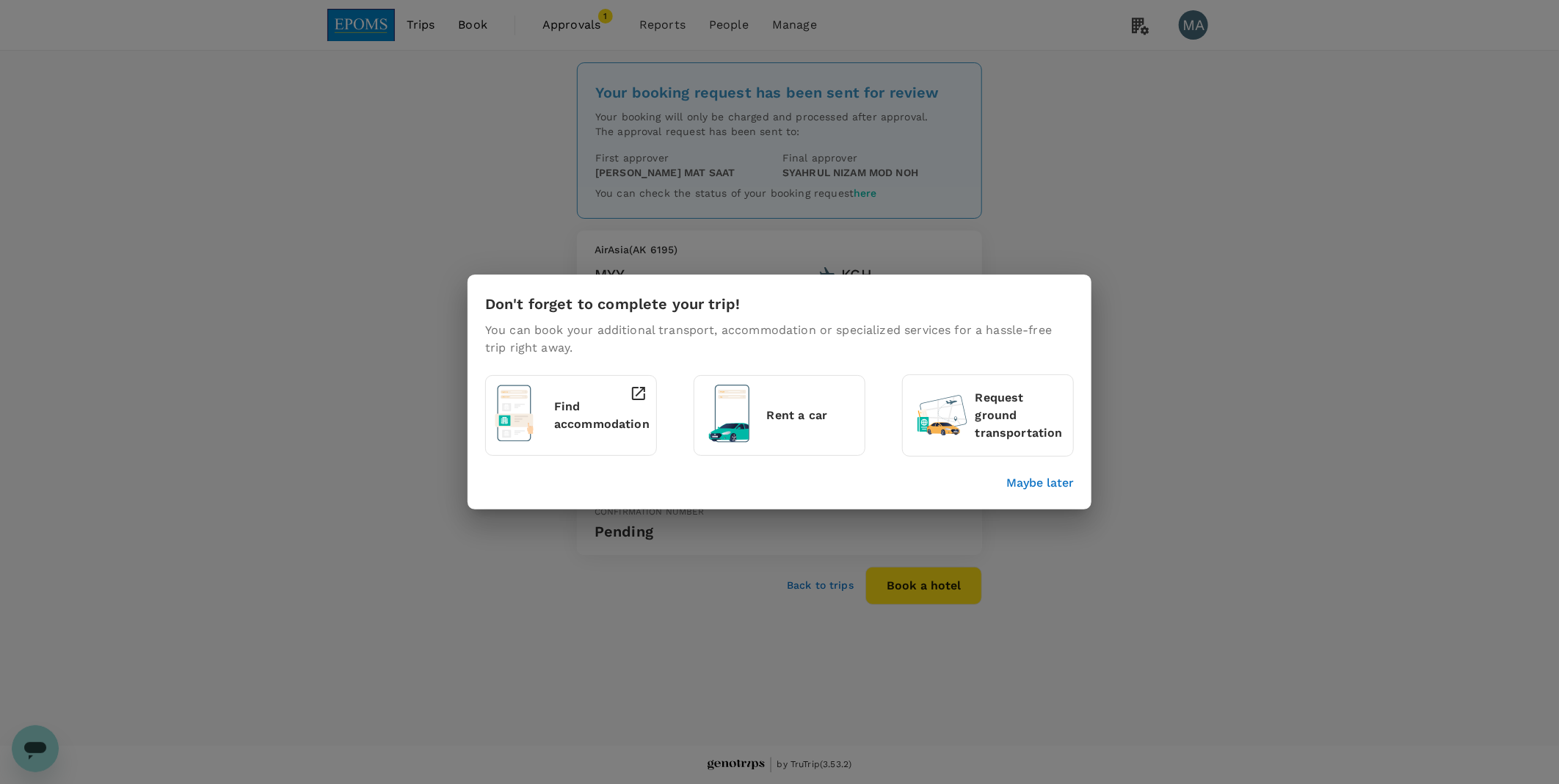
click at [818, 587] on div "Don't forget to complete your trip! You can book your additional transport, acc…" at bounding box center [780, 392] width 1559 height 784
click at [1055, 477] on p "Maybe later" at bounding box center [1041, 483] width 68 height 18
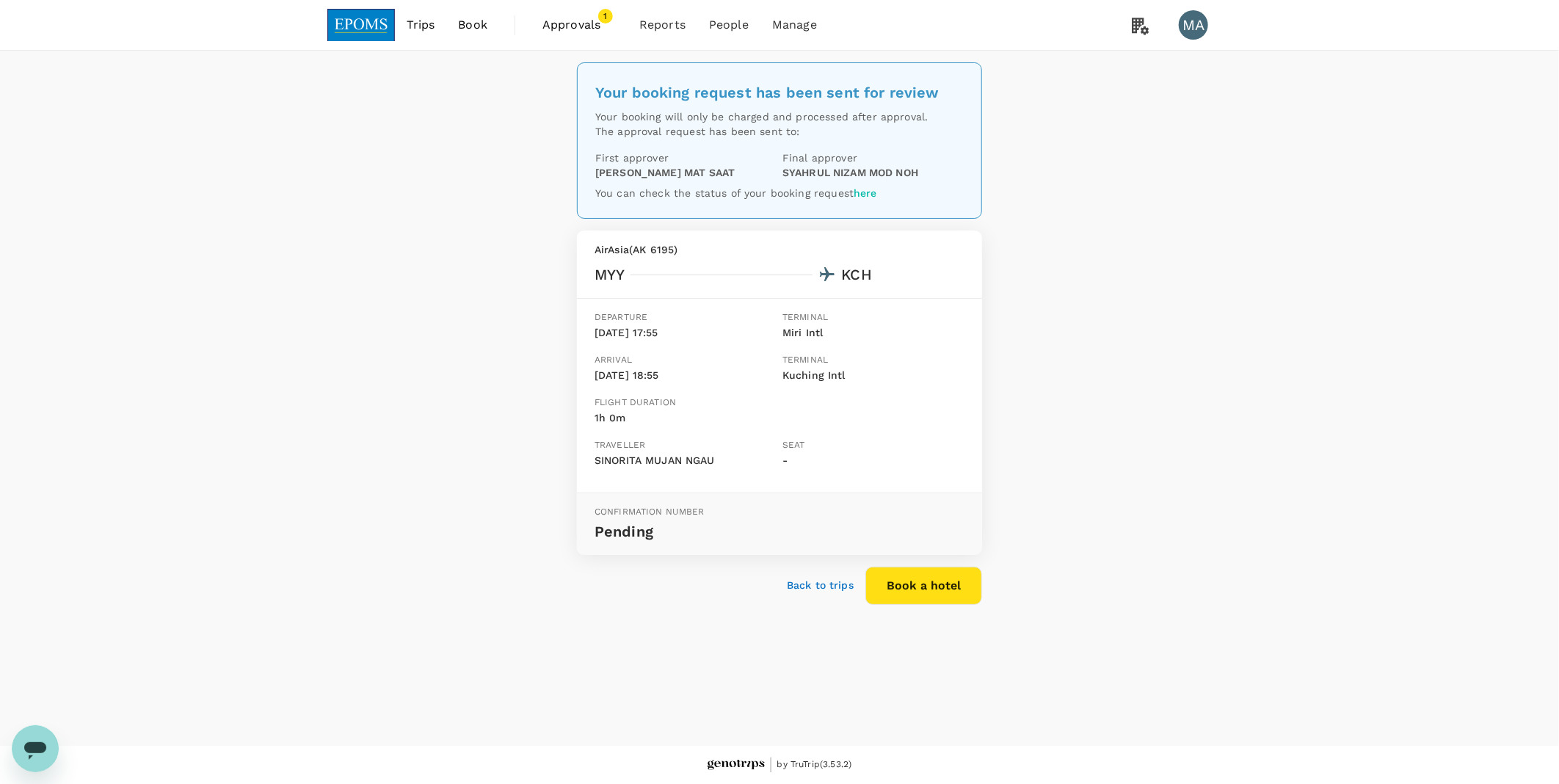
click at [838, 580] on p "Back to trips" at bounding box center [820, 585] width 67 height 15
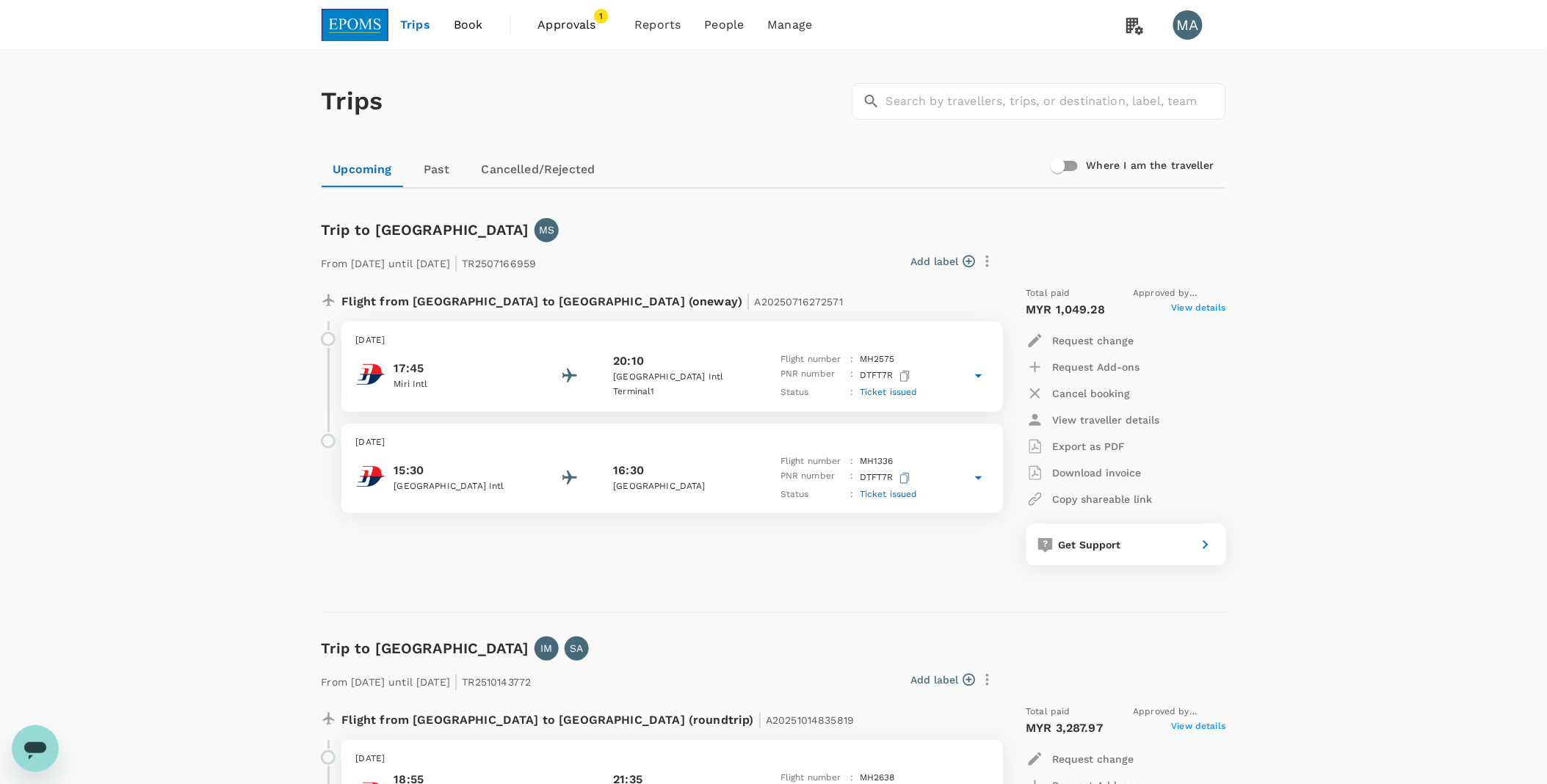
click at [475, 35] on link "Book" at bounding box center [468, 25] width 53 height 50
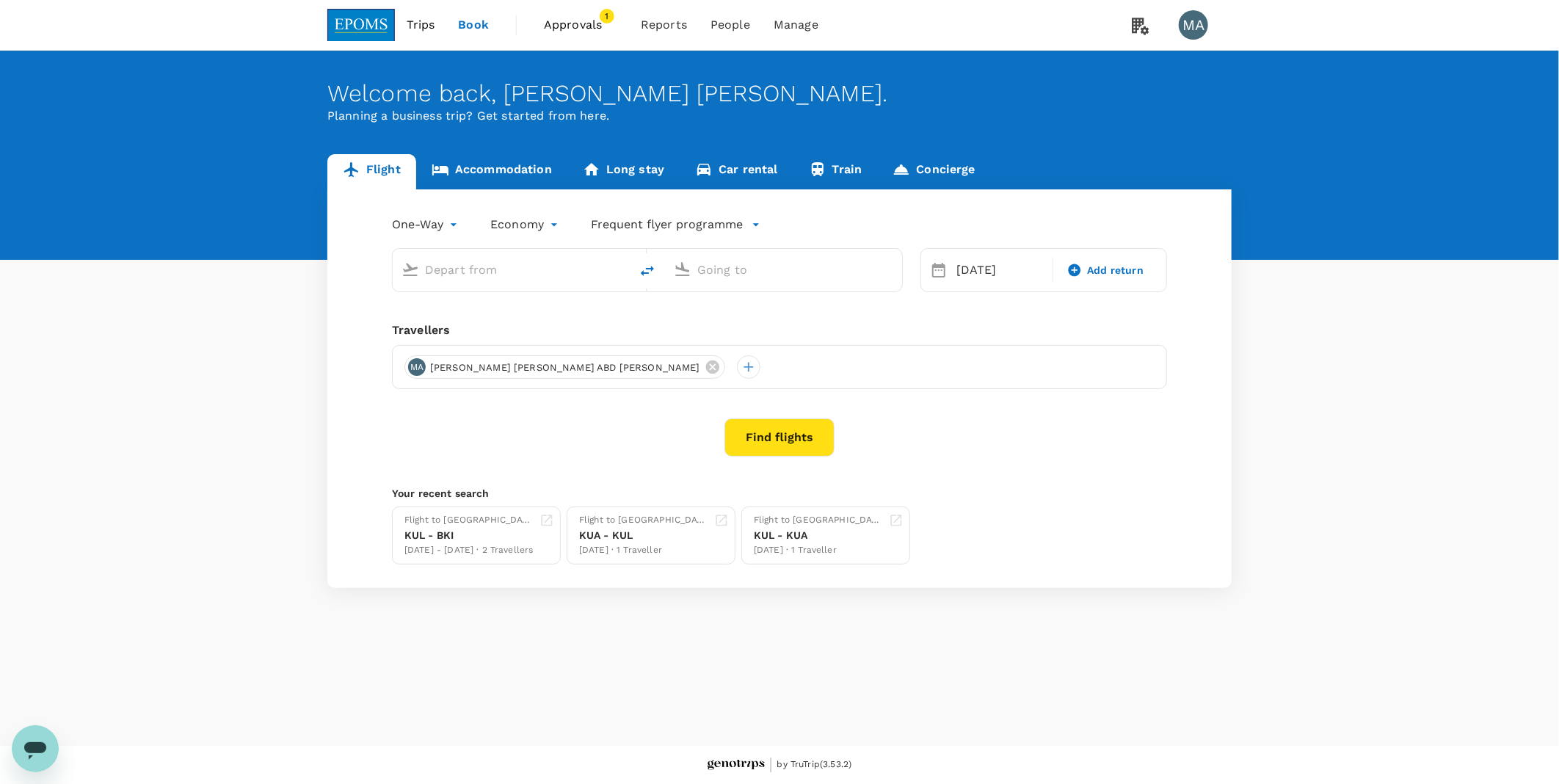
type input "Miri Intl (MYY)"
type input "Kuching Intl (KCH)"
type input "Miri Intl (MYY)"
type input "Kuching Intl (KCH)"
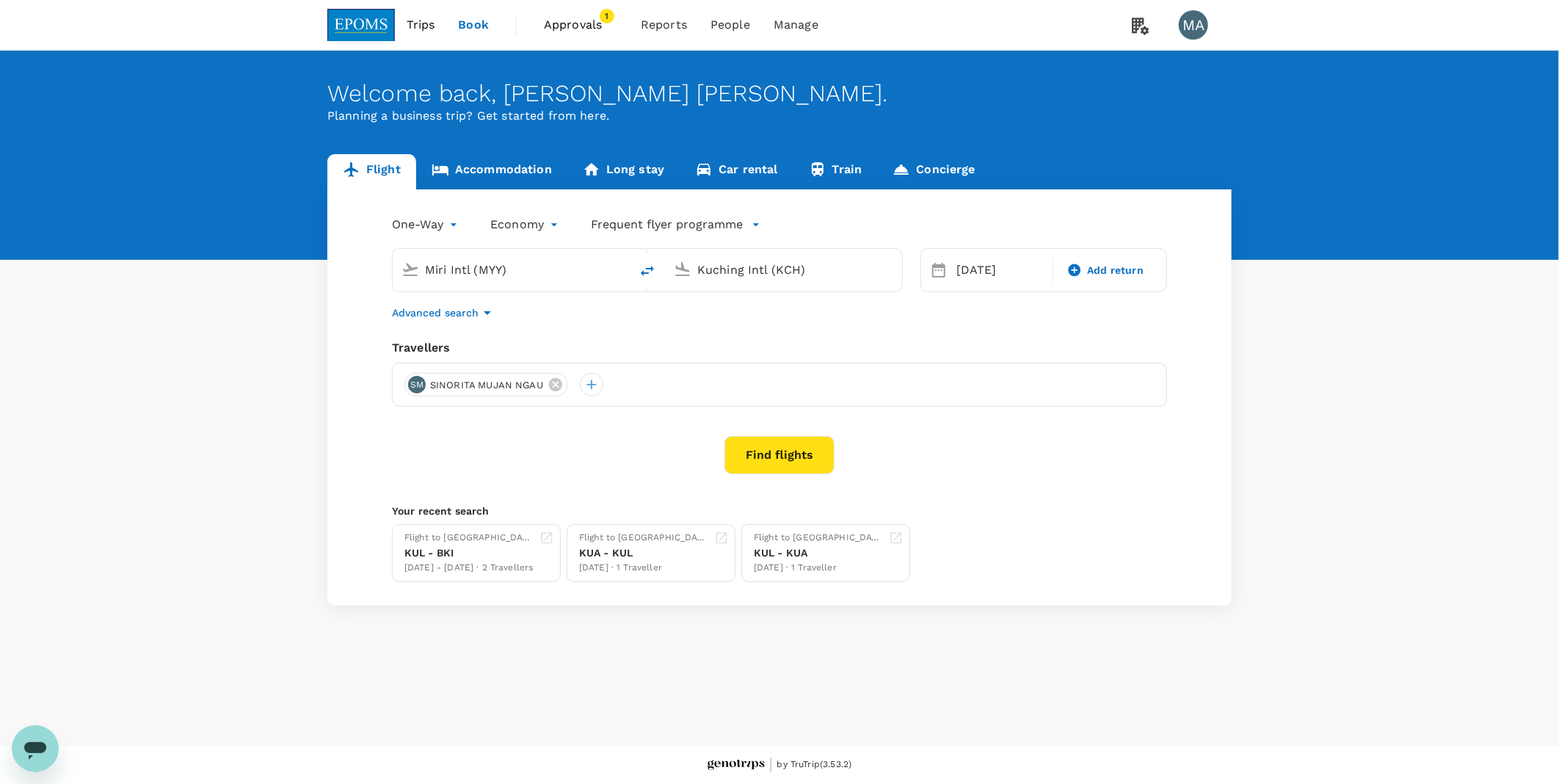
click at [650, 273] on icon "delete" at bounding box center [647, 271] width 18 height 18
type input "Kuching Intl (KCH)"
click at [722, 273] on input "Miri Intl (MYY)" at bounding box center [784, 270] width 174 height 23
type input "Miri Intl (MYY)"
click at [984, 280] on div "[DATE]" at bounding box center [999, 270] width 99 height 29
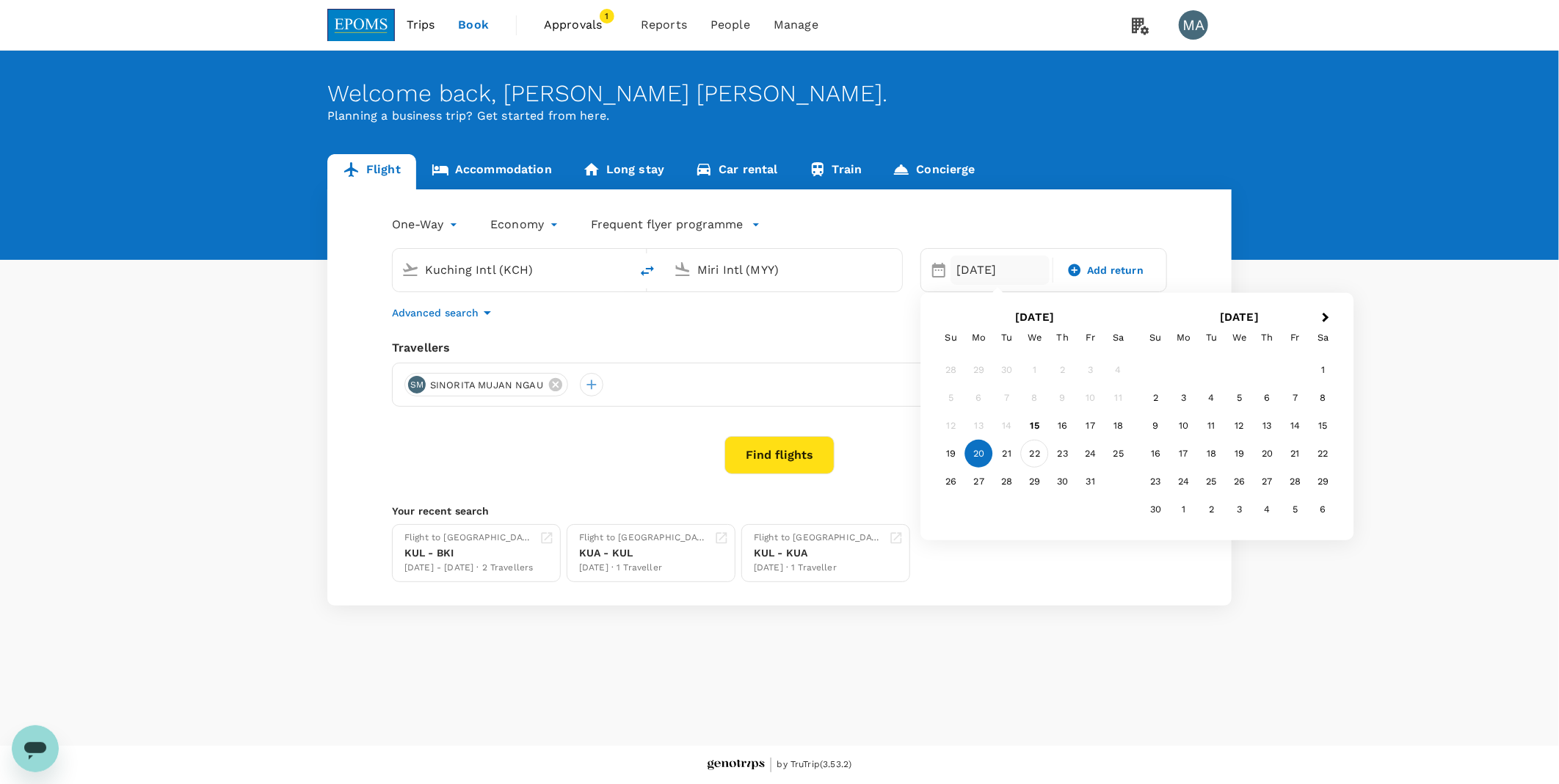
click at [1037, 458] on div "22" at bounding box center [1035, 454] width 28 height 28
click at [559, 382] on icon at bounding box center [556, 385] width 13 height 13
click at [421, 386] on div at bounding box center [416, 384] width 24 height 24
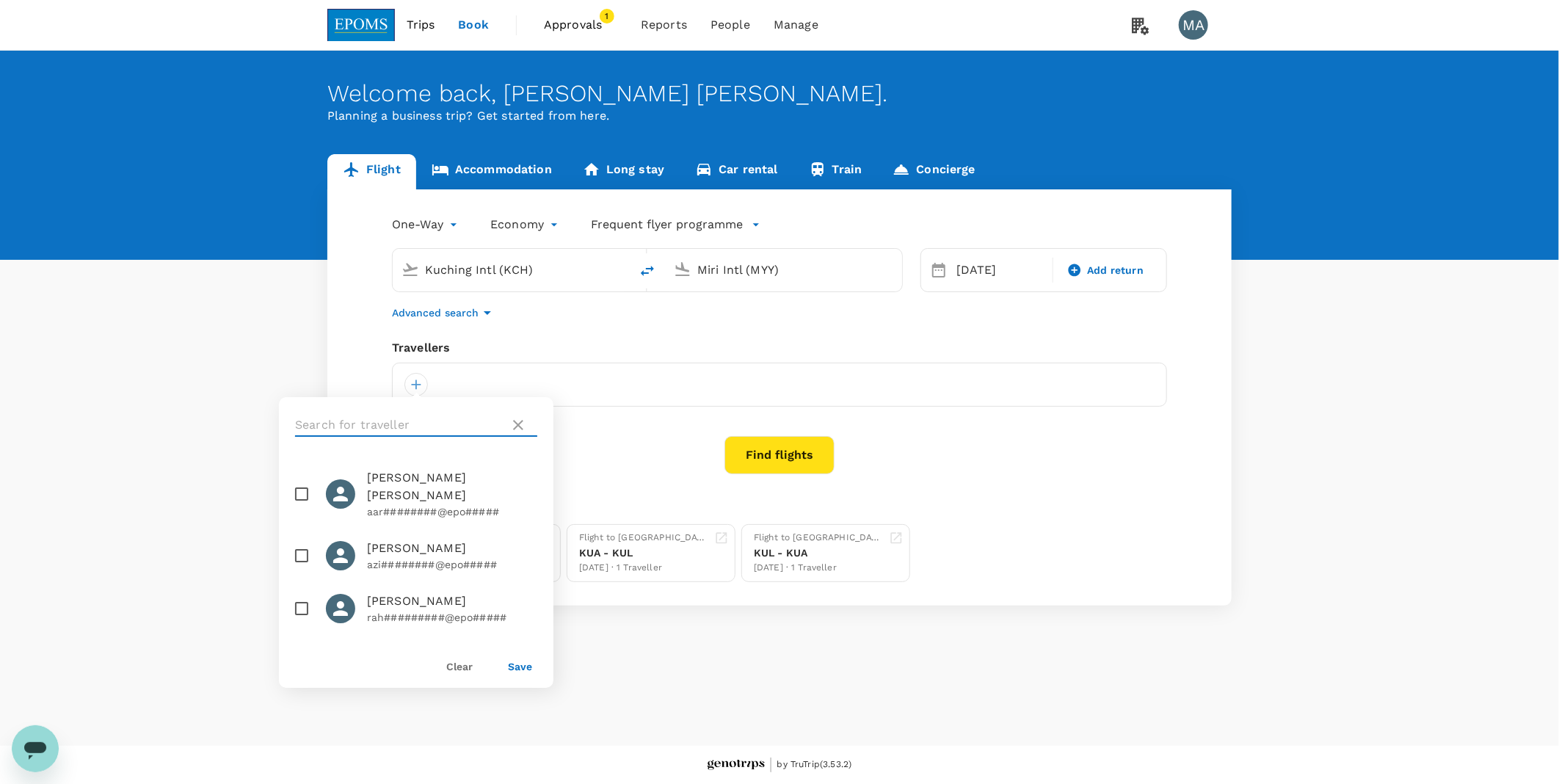
click at [415, 420] on input "text" at bounding box center [399, 425] width 209 height 24
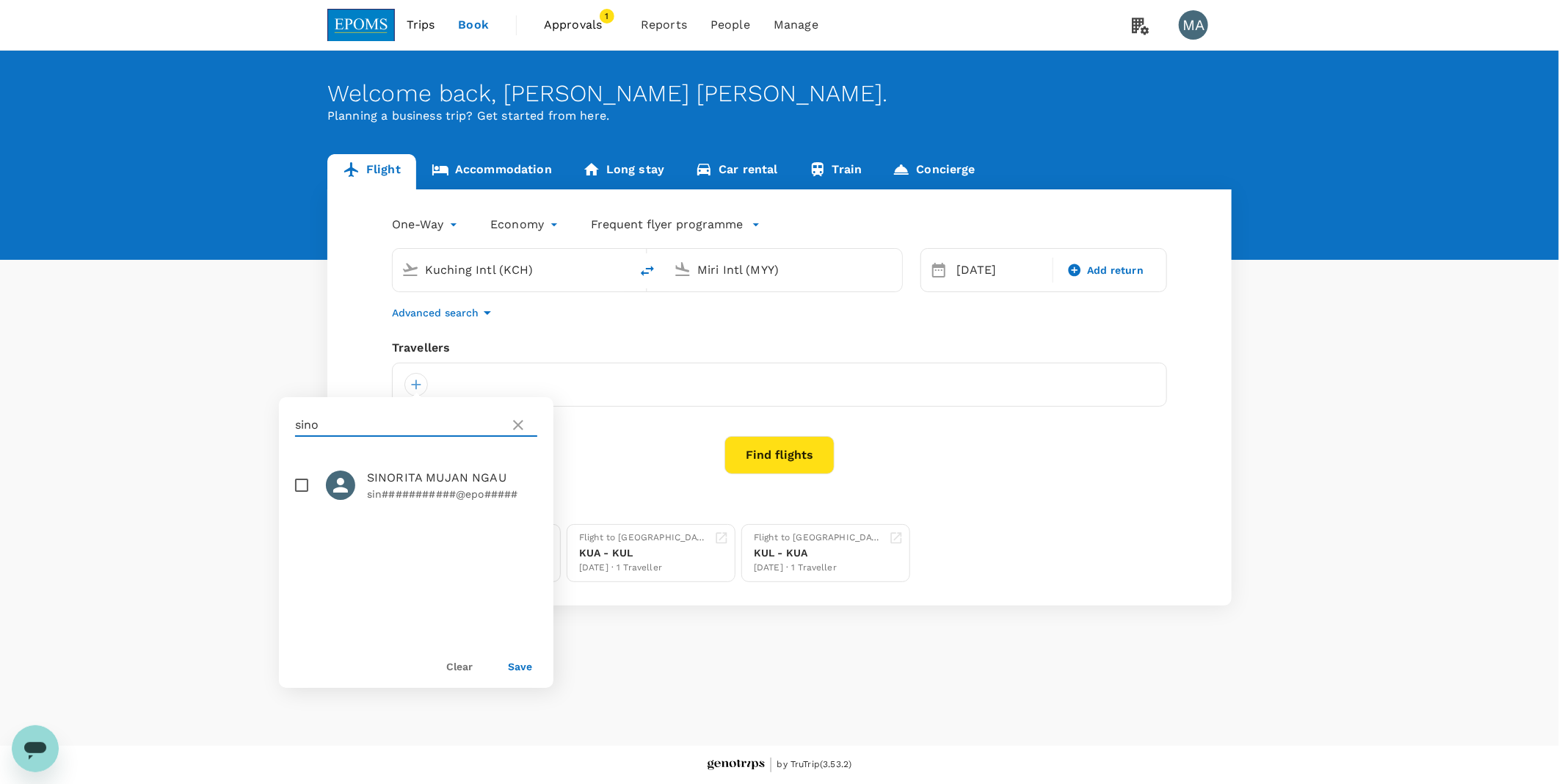
type input "sino"
click at [303, 487] on input "checkbox" at bounding box center [301, 485] width 31 height 31
checkbox input "true"
click at [514, 666] on button "Save" at bounding box center [520, 666] width 25 height 11
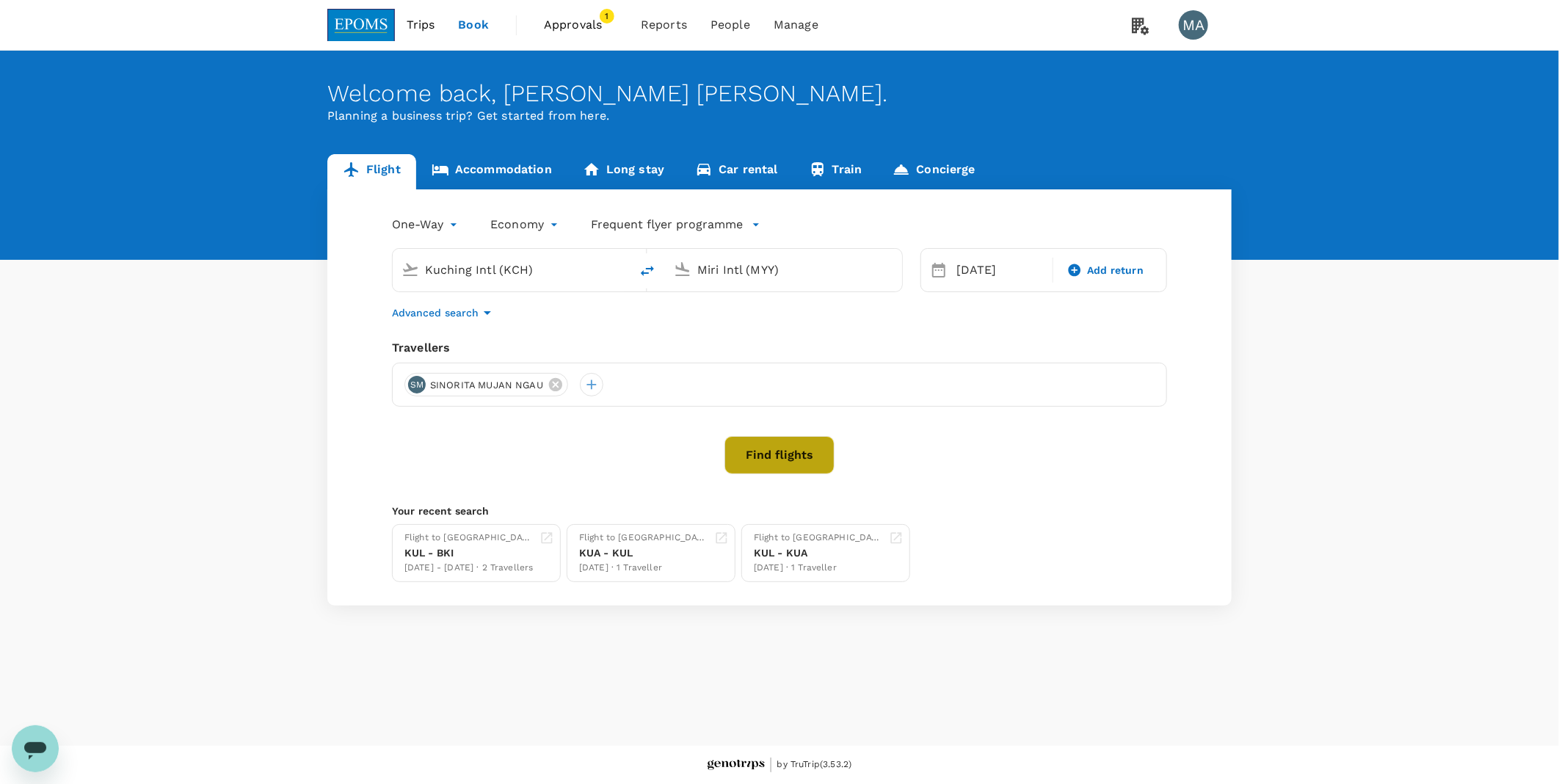
click at [802, 458] on button "Find flights" at bounding box center [780, 455] width 110 height 38
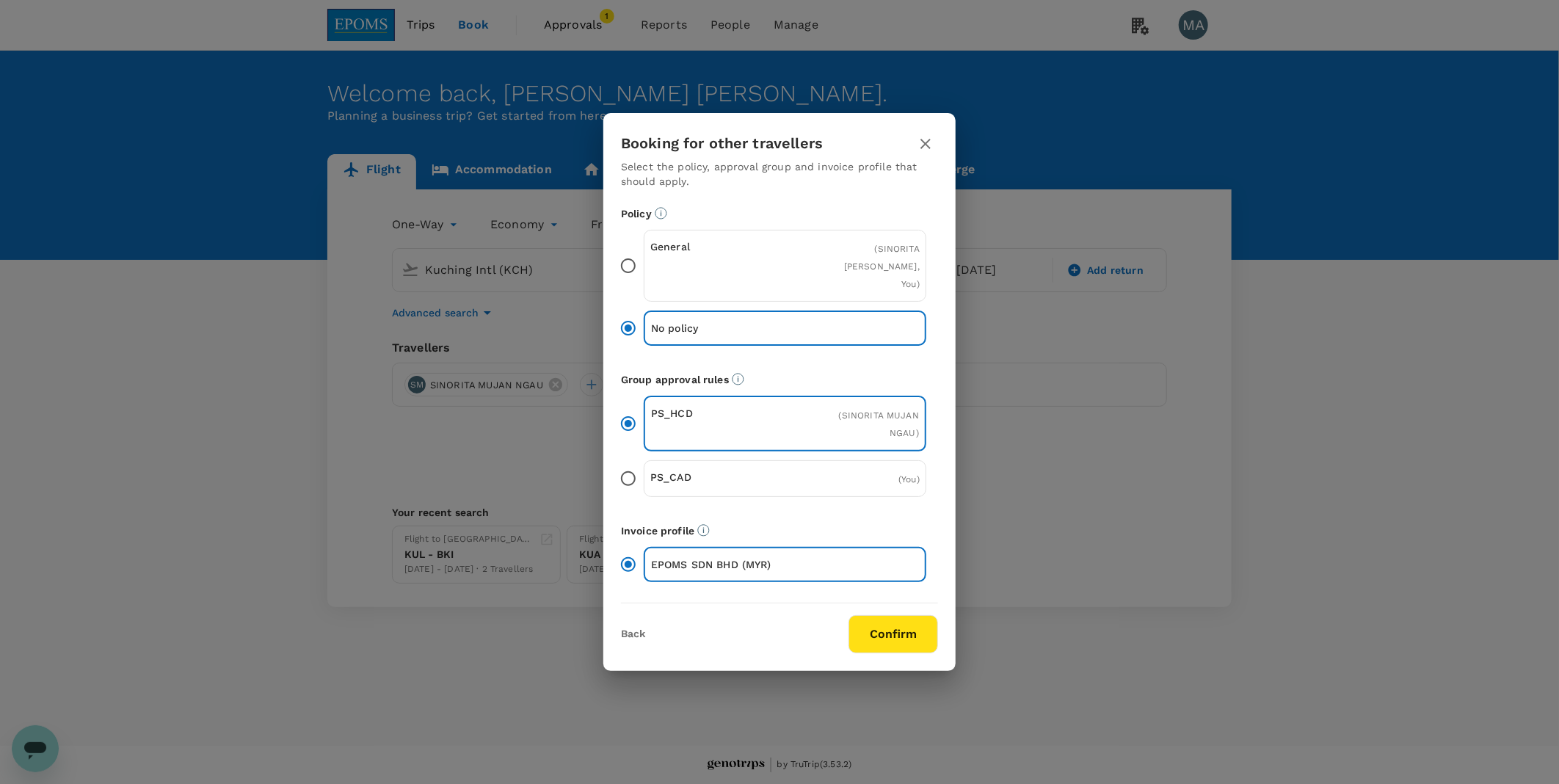
click at [633, 268] on input "General ( [PERSON_NAME], You )" at bounding box center [629, 265] width 31 height 31
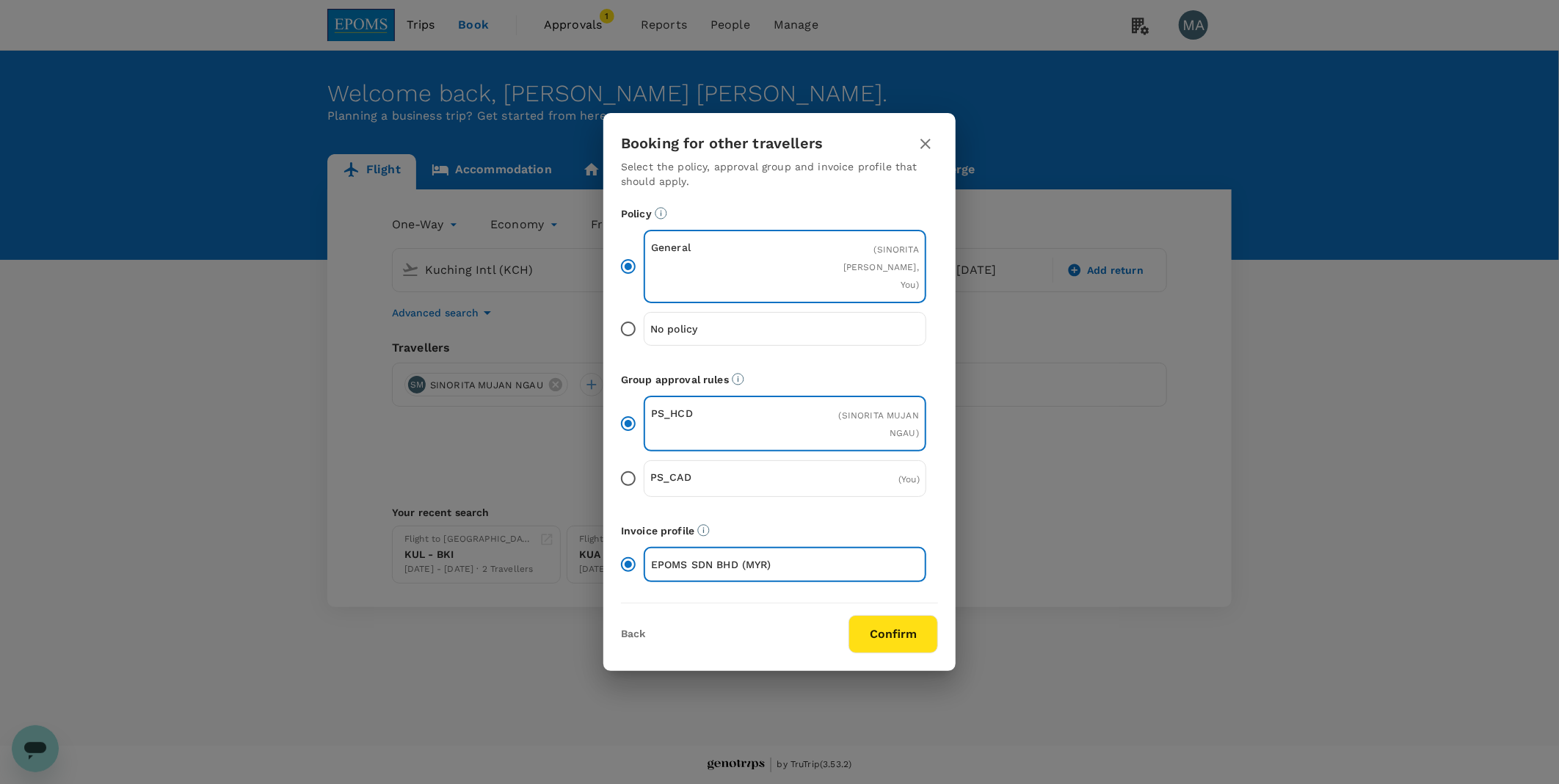
click at [890, 635] on button "Confirm" at bounding box center [893, 634] width 90 height 38
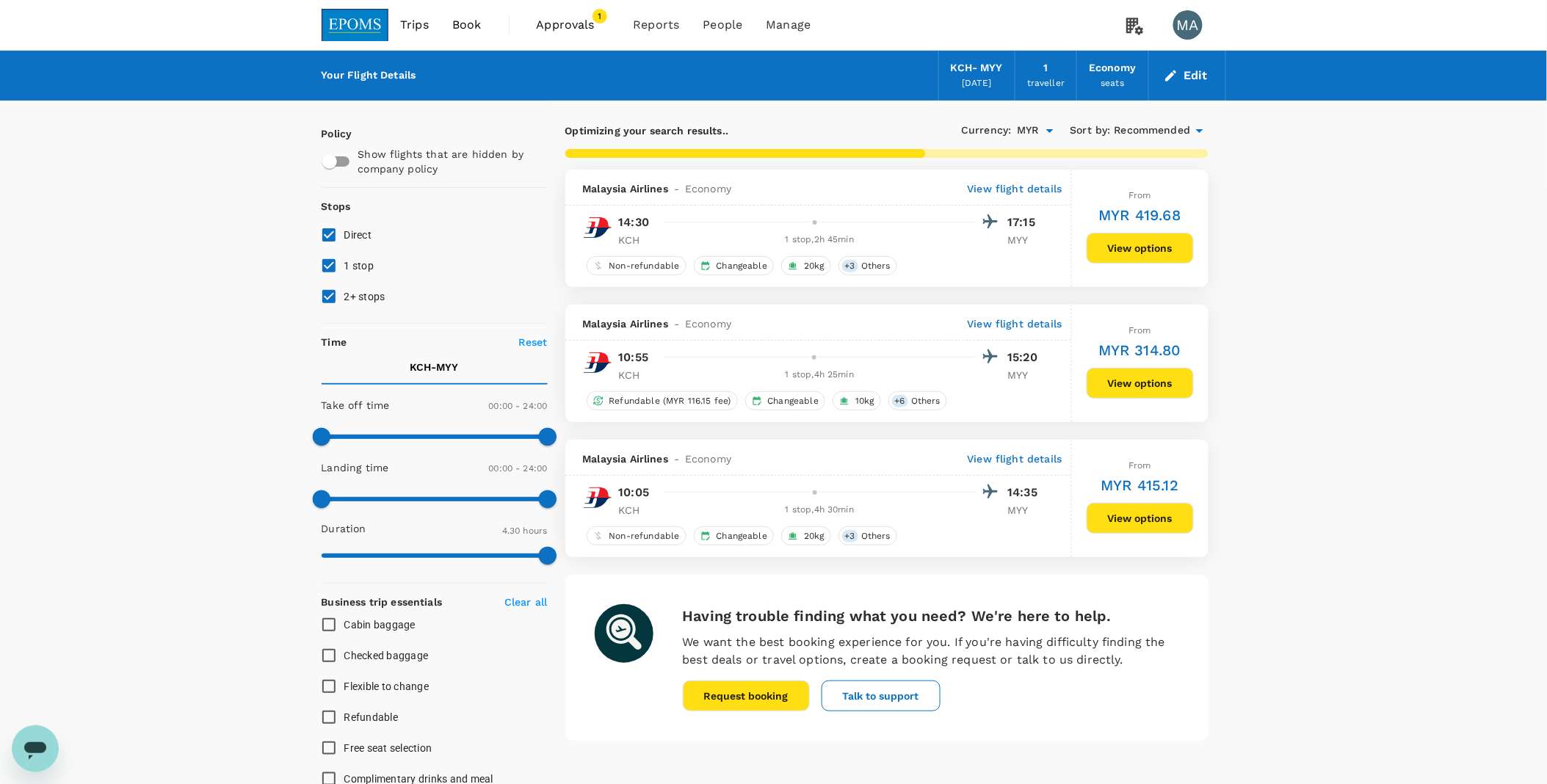
type input "1680"
checkbox input "false"
